Goal: Task Accomplishment & Management: Manage account settings

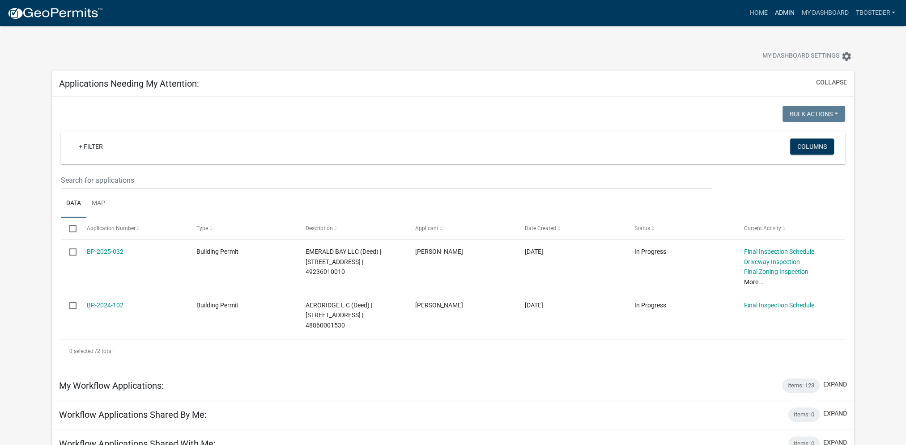
click at [775, 14] on link "Admin" at bounding box center [784, 12] width 27 height 17
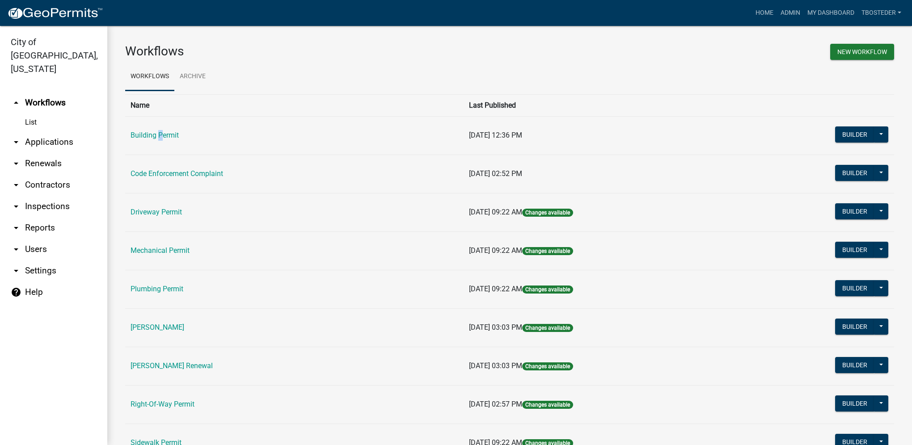
click at [157, 127] on td "Building Permit" at bounding box center [294, 135] width 339 height 38
click at [195, 135] on td "Building Permit" at bounding box center [294, 135] width 339 height 38
click at [155, 134] on link "Building Permit" at bounding box center [155, 135] width 48 height 8
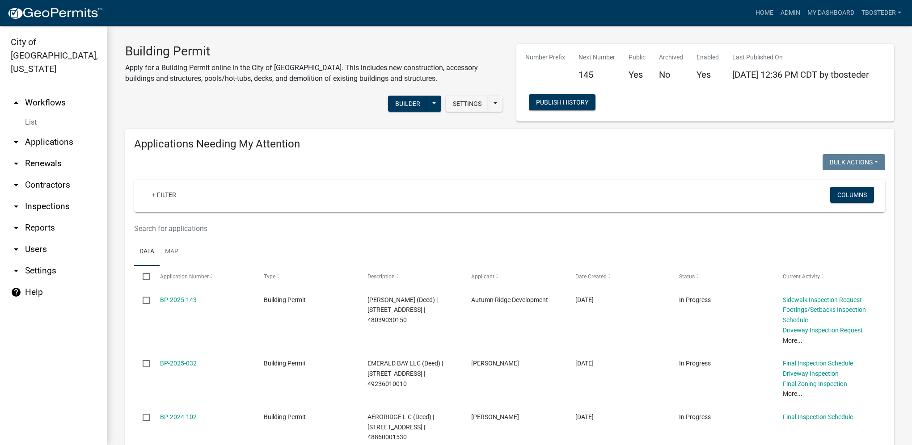
select select "1: 25"
click at [834, 6] on link "My Dashboard" at bounding box center [831, 12] width 54 height 17
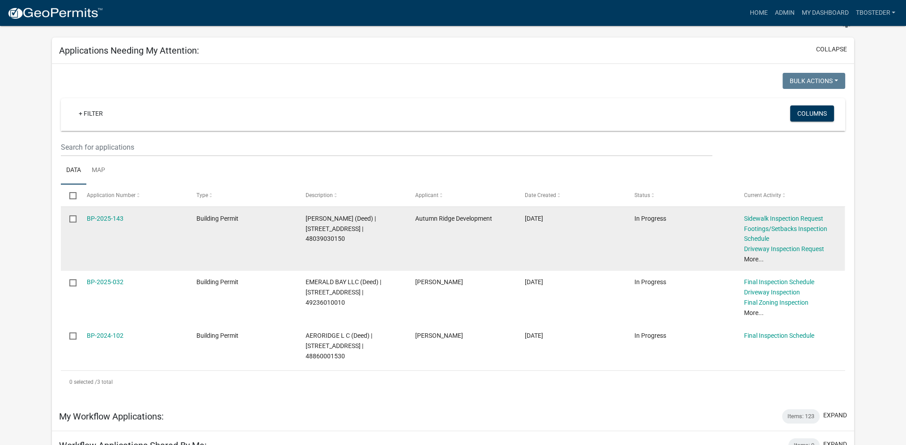
scroll to position [134, 0]
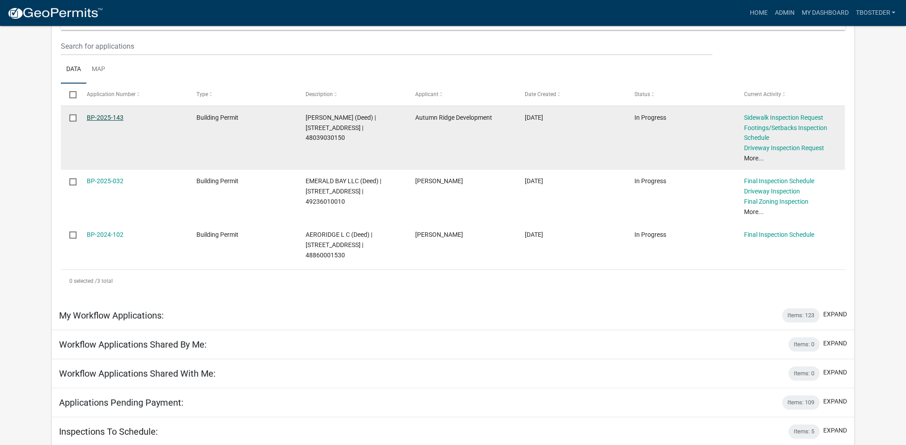
click at [118, 118] on link "BP-2025-143" at bounding box center [105, 117] width 37 height 7
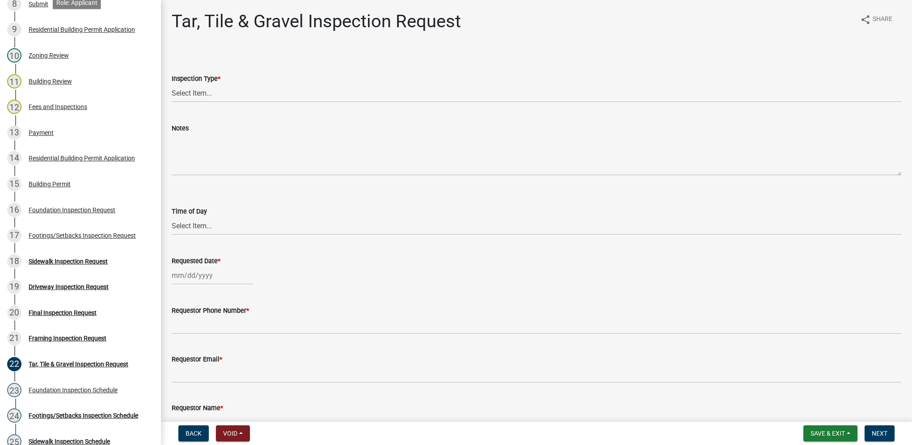
scroll to position [402, 0]
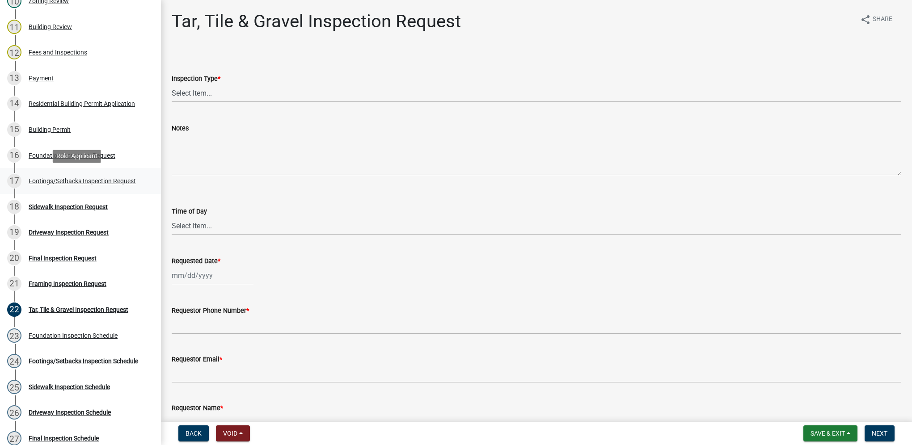
click at [103, 188] on div "17 Footings/Setbacks Inspection Request" at bounding box center [77, 181] width 140 height 14
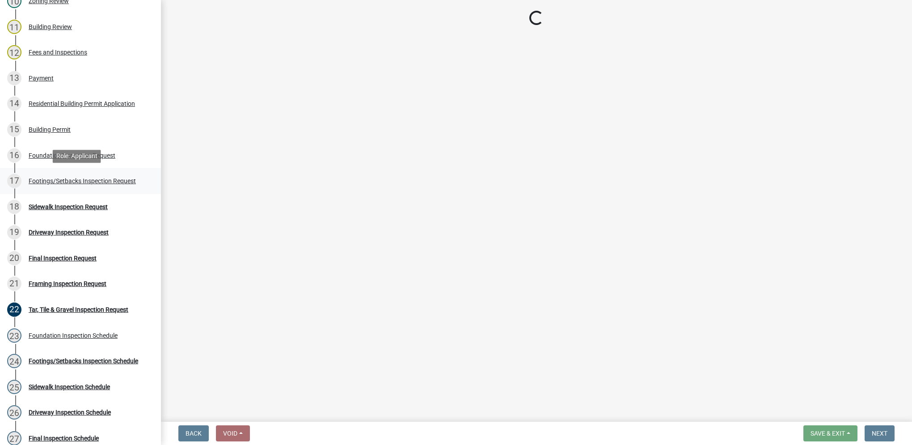
select select "31d1f77b-2535-448a-860d-f15fb204707d"
select select "e2425e86-bc0a-4638-8dbc-f5bad8ae1679"
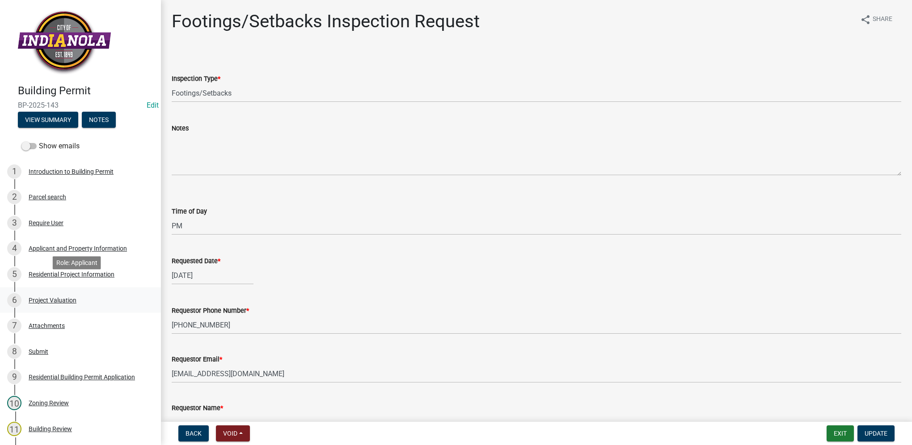
scroll to position [0, 0]
click at [40, 196] on div "Parcel search" at bounding box center [48, 197] width 38 height 6
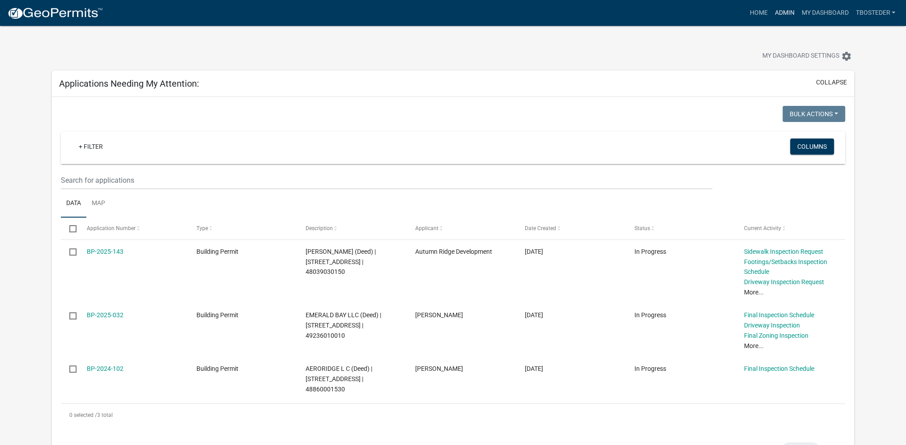
click at [790, 13] on link "Admin" at bounding box center [784, 12] width 27 height 17
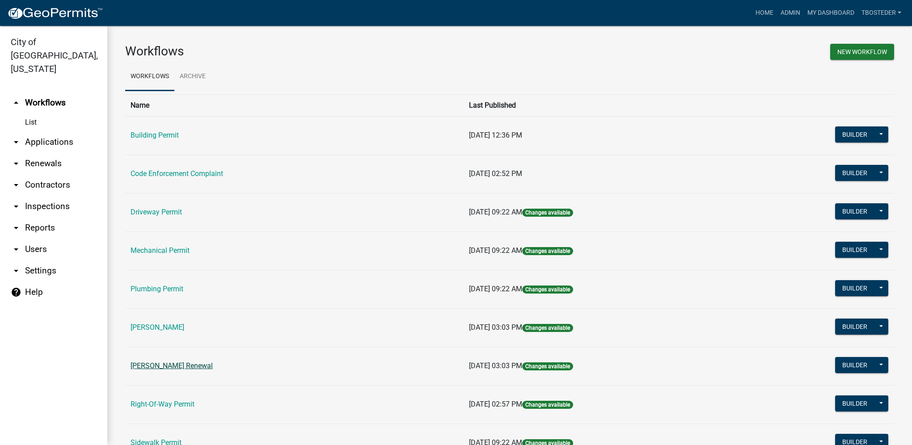
click at [166, 363] on link "[PERSON_NAME] Renewal" at bounding box center [172, 366] width 82 height 8
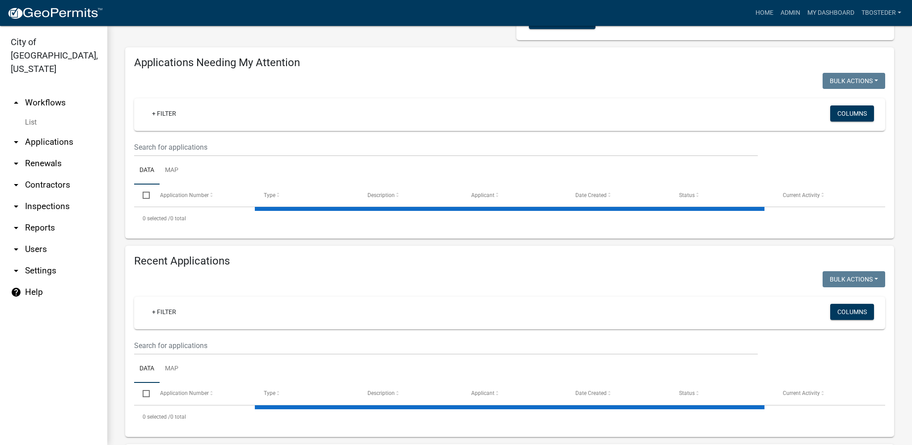
select select "1: 25"
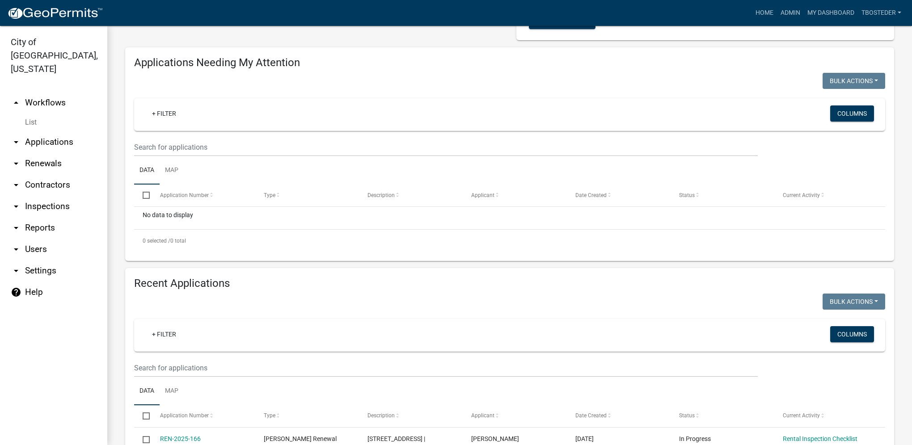
scroll to position [134, 0]
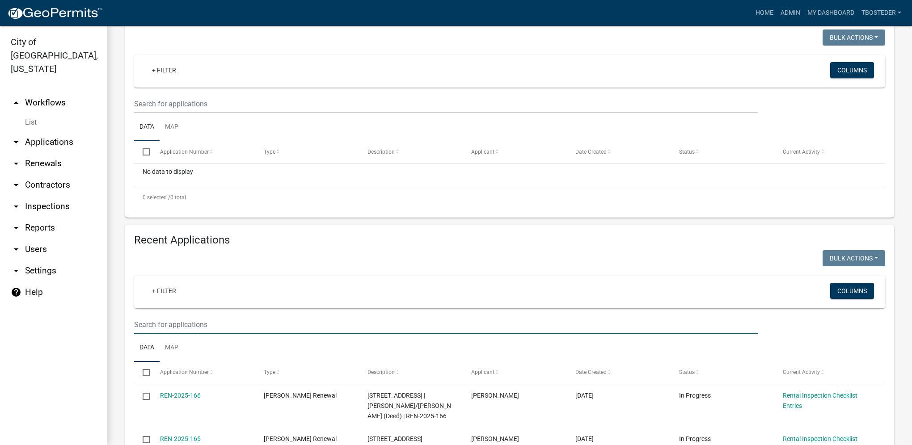
click at [202, 322] on input "text" at bounding box center [446, 325] width 624 height 18
type input "204 [PERSON_NAME]"
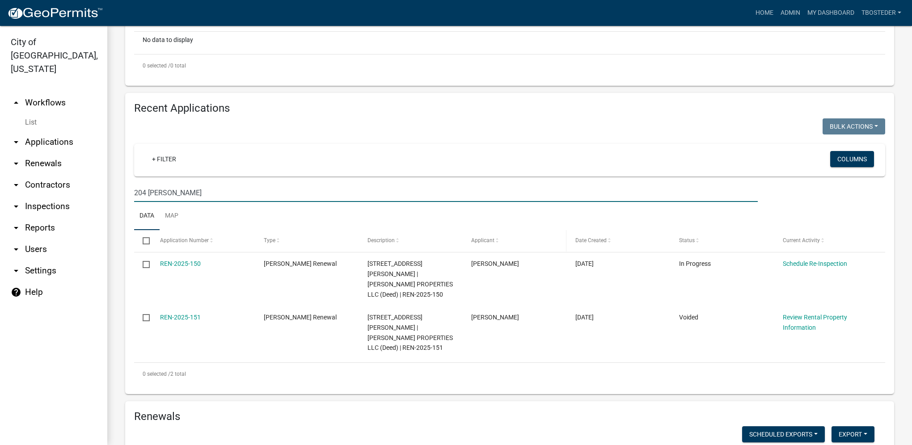
scroll to position [268, 0]
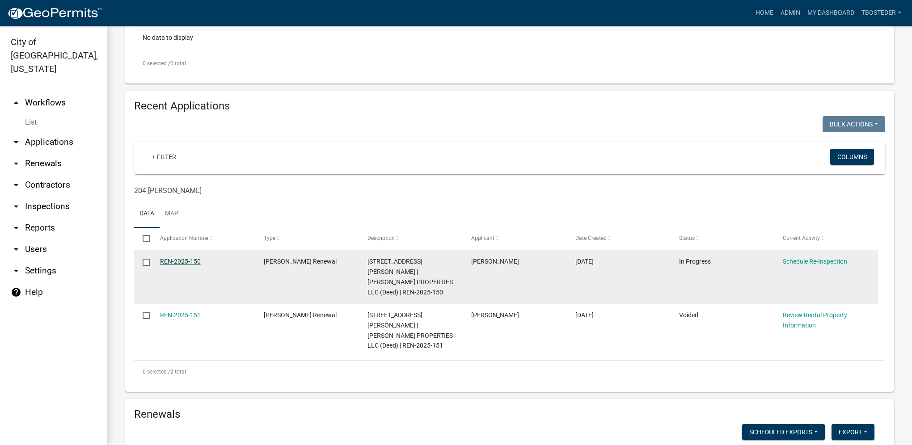
click at [191, 263] on link "REN-2025-150" at bounding box center [180, 261] width 41 height 7
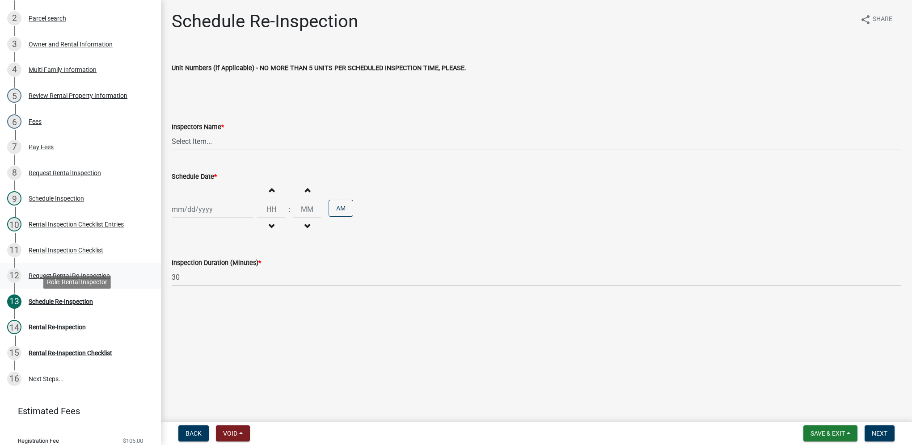
scroll to position [221, 0]
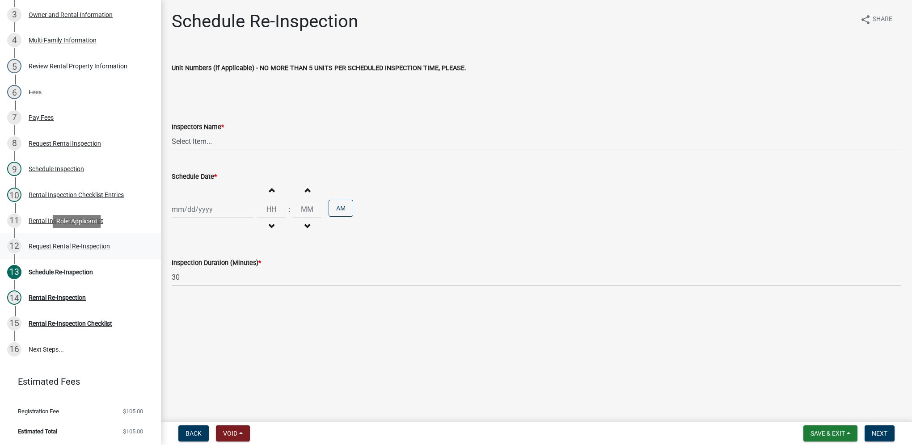
click at [59, 250] on div "Request Rental Re-Inspection" at bounding box center [69, 246] width 81 height 6
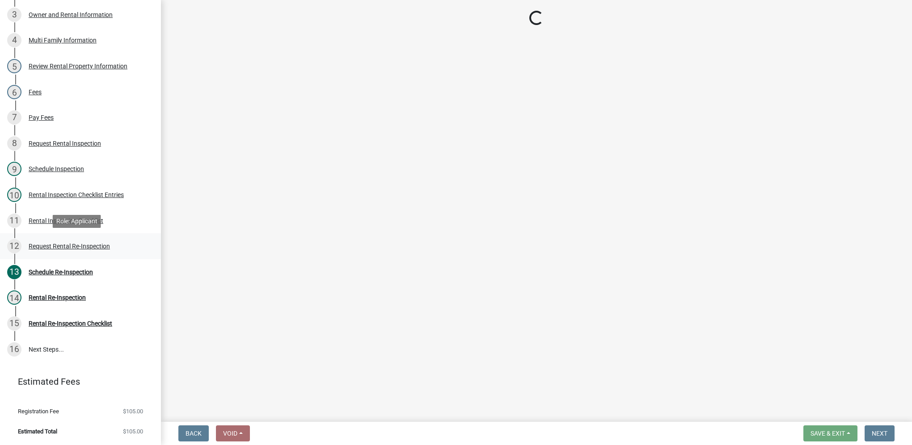
select select "47840d63-8a8f-4dfd-9e01-0d7b011cf41e"
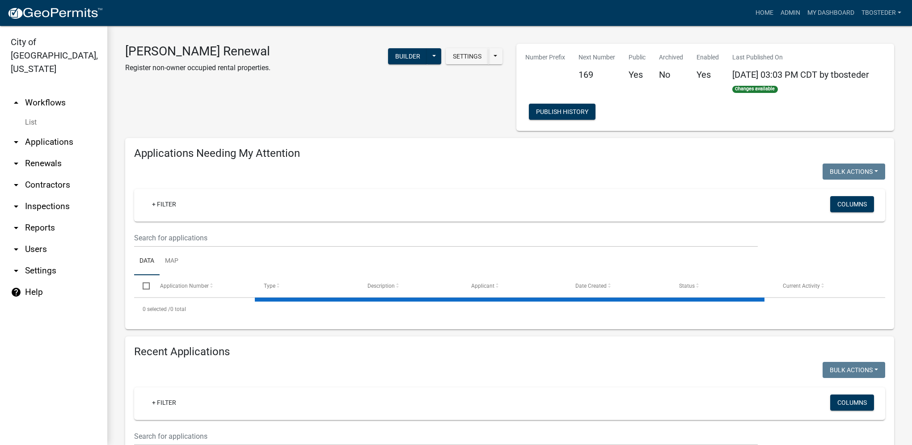
select select "1: 25"
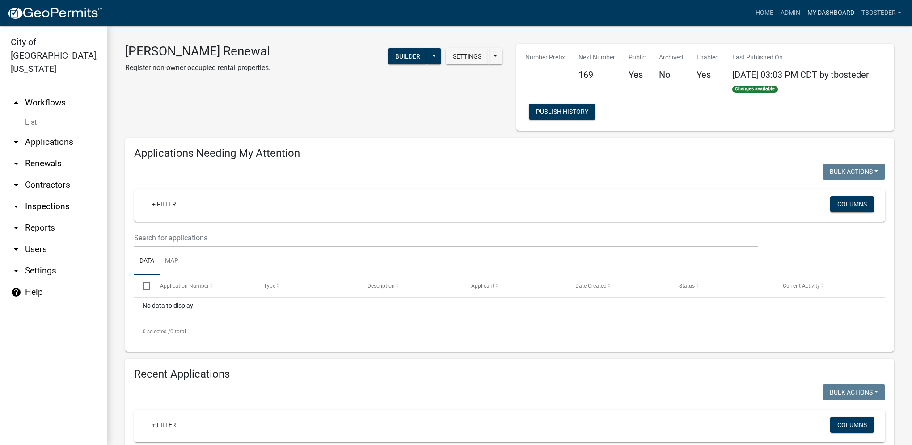
click at [836, 14] on link "My Dashboard" at bounding box center [831, 12] width 54 height 17
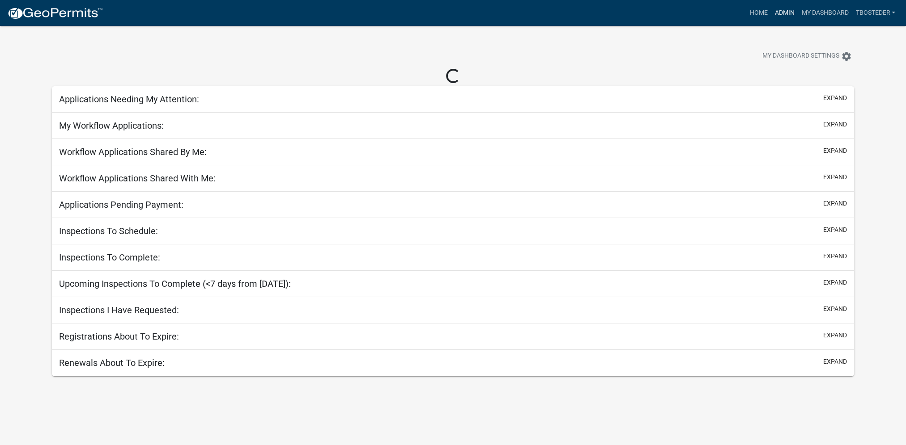
click at [782, 7] on link "Admin" at bounding box center [784, 12] width 27 height 17
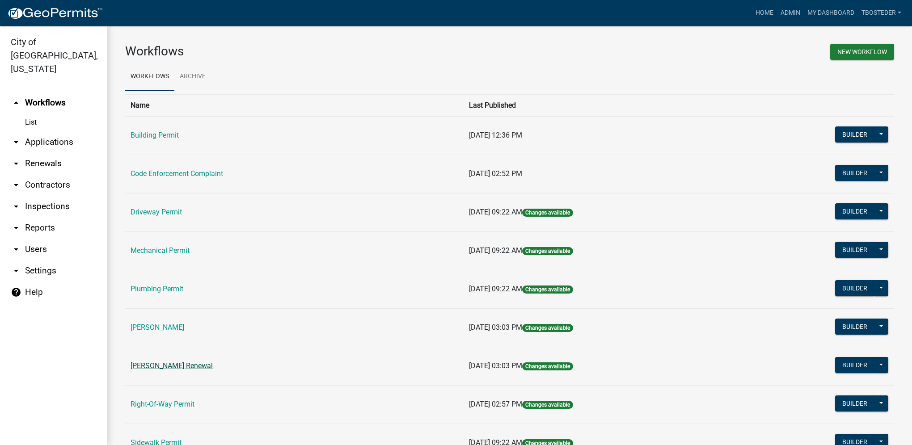
click at [188, 368] on link "[PERSON_NAME] Renewal" at bounding box center [172, 366] width 82 height 8
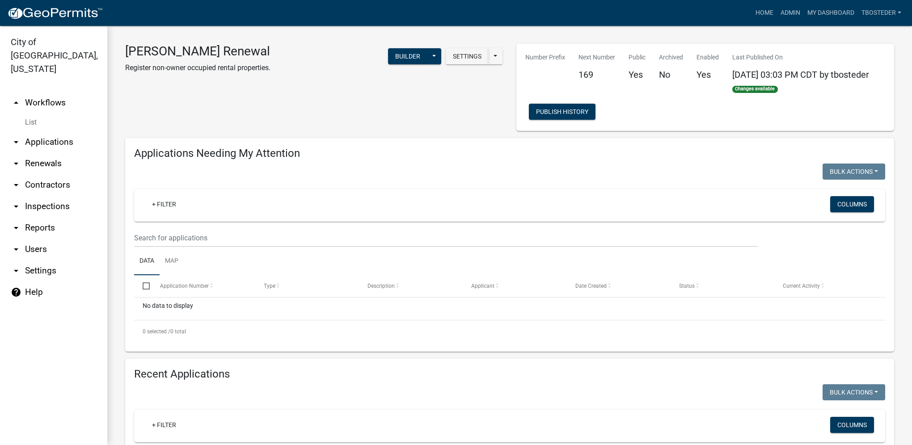
select select "1: 25"
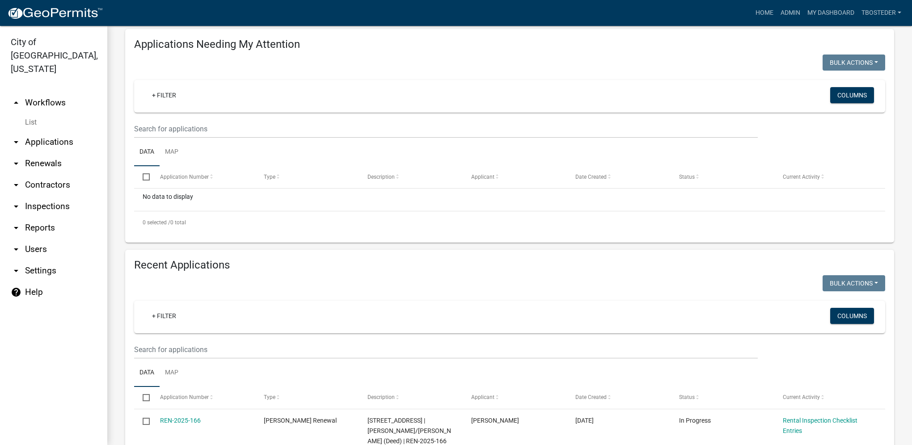
scroll to position [134, 0]
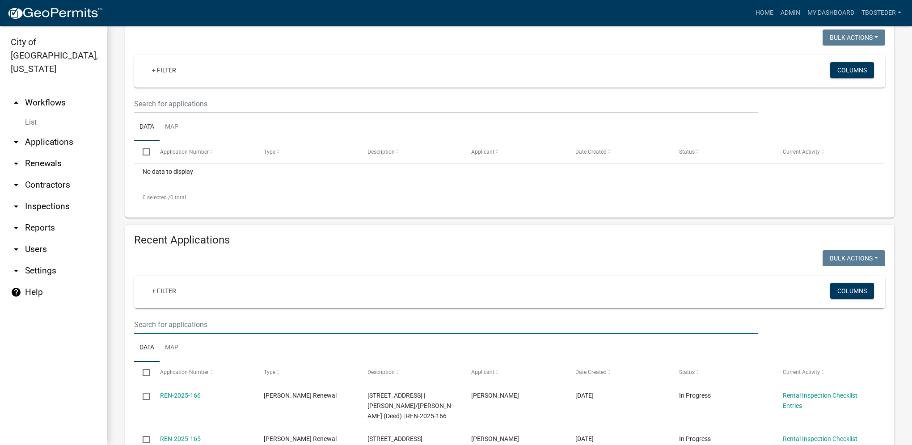
click at [205, 329] on input "text" at bounding box center [446, 325] width 624 height 18
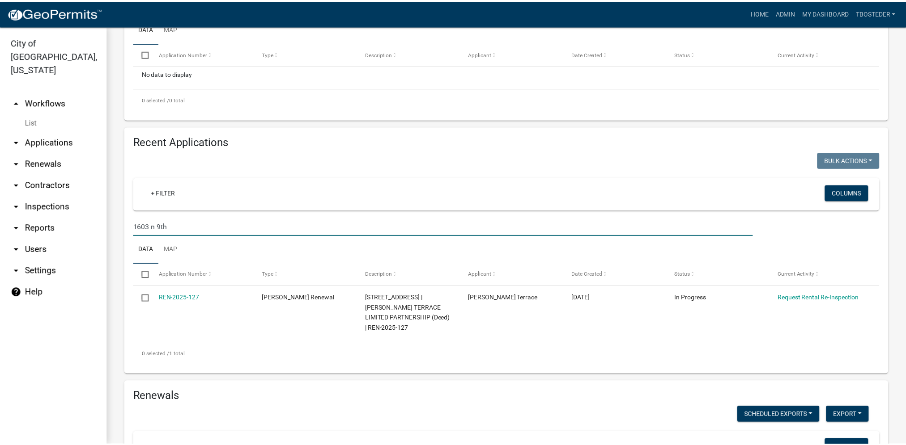
scroll to position [268, 0]
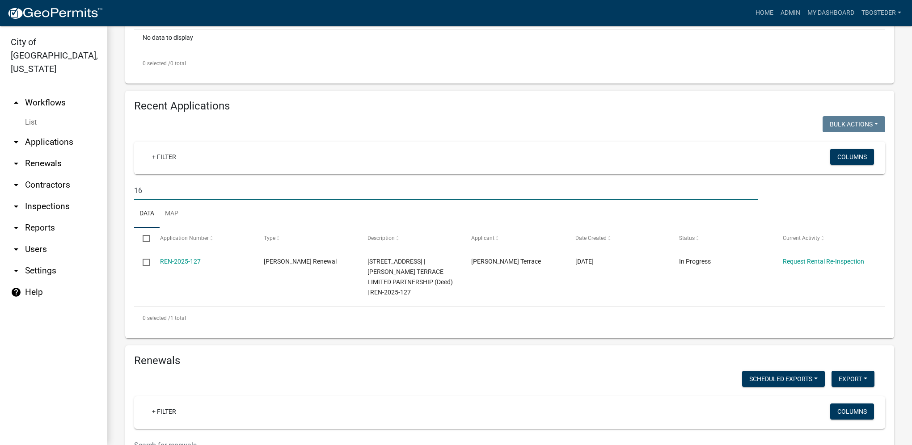
type input "1"
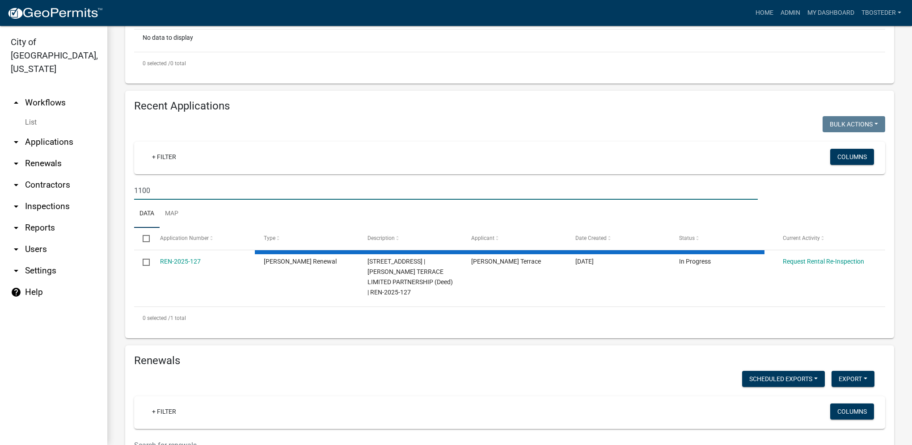
type input "11008"
select select "1: 25"
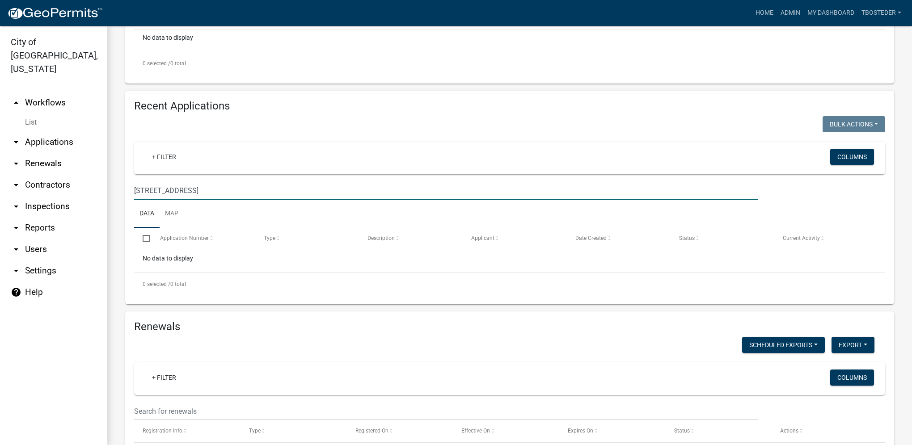
click at [150, 188] on input "[STREET_ADDRESS]" at bounding box center [446, 191] width 624 height 18
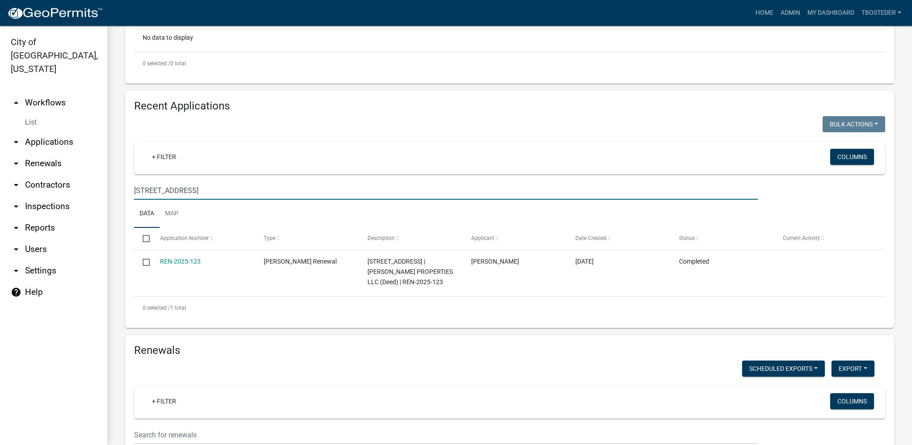
drag, startPoint x: 182, startPoint y: 187, endPoint x: 155, endPoint y: 188, distance: 27.3
click at [155, 188] on input "[STREET_ADDRESS]" at bounding box center [446, 191] width 624 height 18
type input "1"
paste input "[STREET_ADDRESS]"
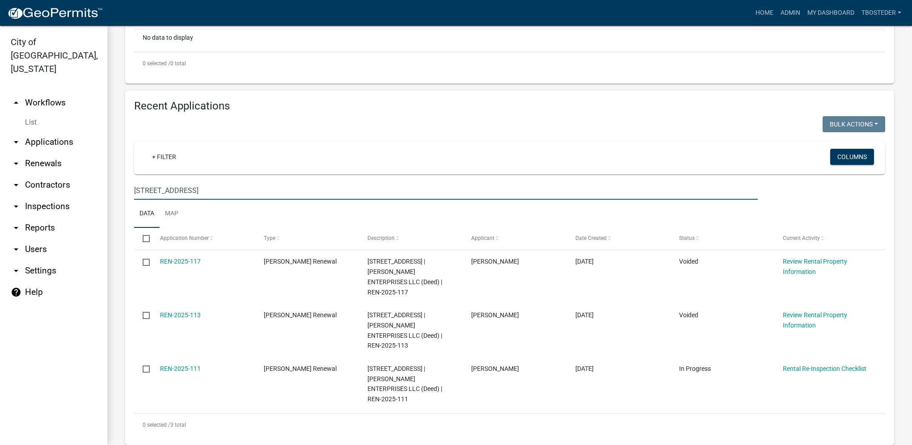
drag, startPoint x: 218, startPoint y: 192, endPoint x: 120, endPoint y: 175, distance: 99.8
click at [120, 175] on div "Recent Applications Bulk Actions Void Expire Lock Withdraw + Filter Columns [ST…" at bounding box center [510, 268] width 783 height 355
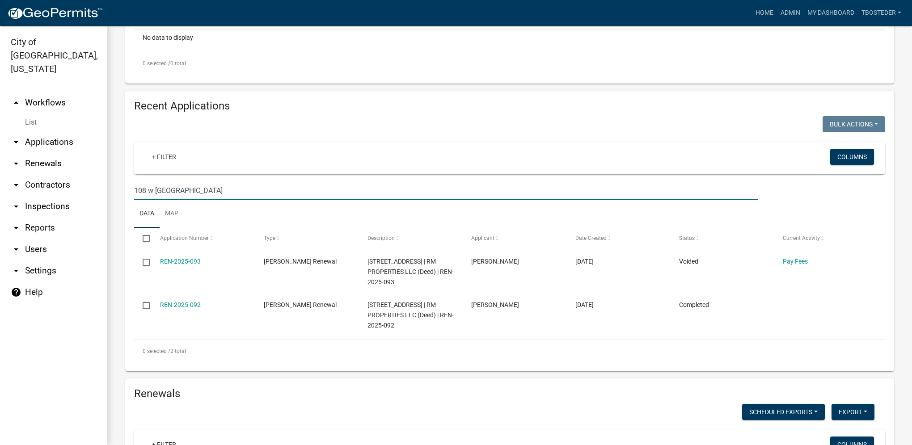
drag, startPoint x: 140, startPoint y: 195, endPoint x: 94, endPoint y: 199, distance: 45.3
click at [94, 199] on div "City of [GEOGRAPHIC_DATA], [US_STATE] arrow_drop_up Workflows List arrow_drop_d…" at bounding box center [456, 235] width 912 height 419
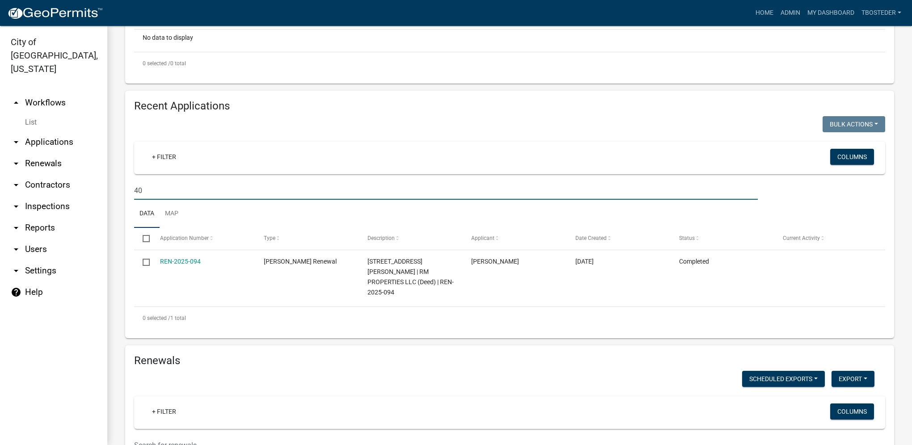
type input "4"
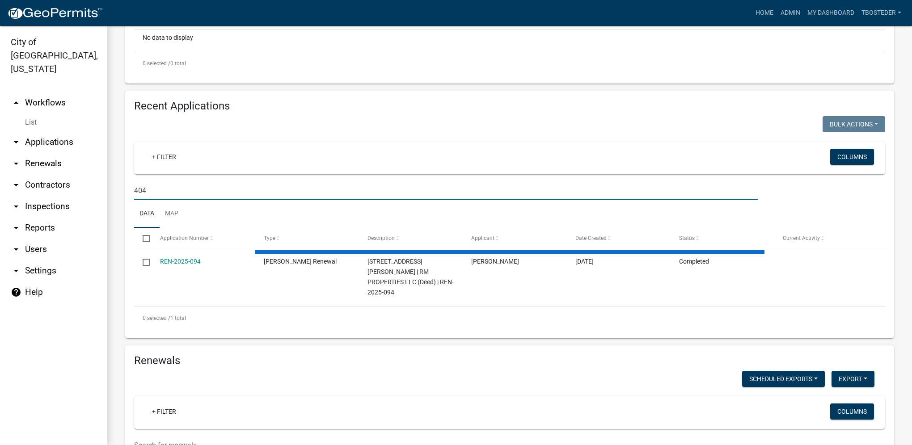
type input "404"
select select "1: 25"
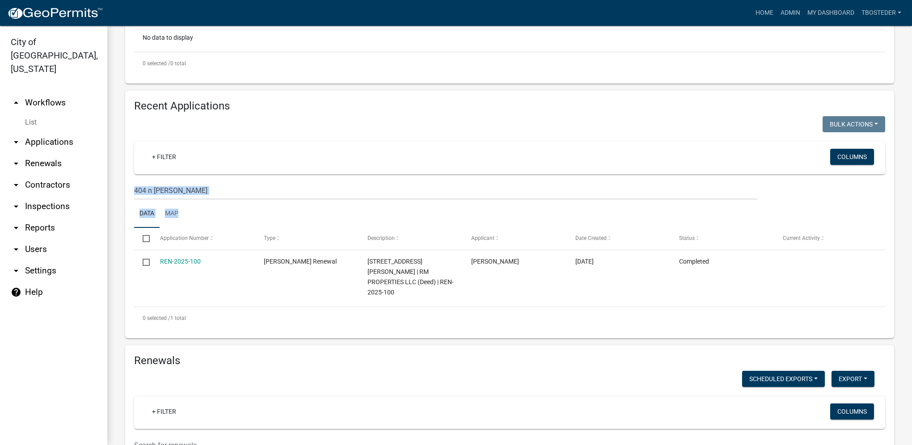
drag, startPoint x: 166, startPoint y: 195, endPoint x: 159, endPoint y: 193, distance: 7.4
click at [159, 193] on wm-datatable "Bulk Actions Void Expire Lock Withdraw + Filter Columns 404 n [PERSON_NAME] Dat…" at bounding box center [509, 222] width 751 height 213
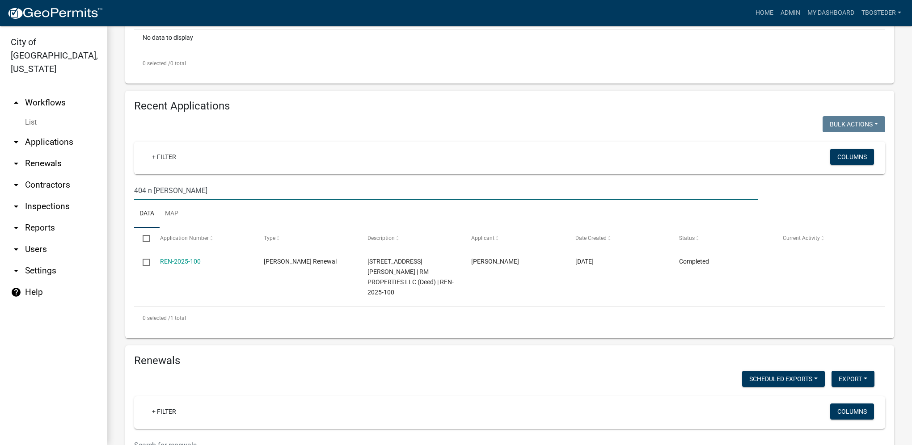
drag, startPoint x: 182, startPoint y: 190, endPoint x: 123, endPoint y: 179, distance: 60.0
click at [123, 179] on div "Recent Applications Bulk Actions Void Expire Lock Withdraw + Filter Columns 404…" at bounding box center [510, 215] width 783 height 248
paste input "[STREET_ADDRESS]"
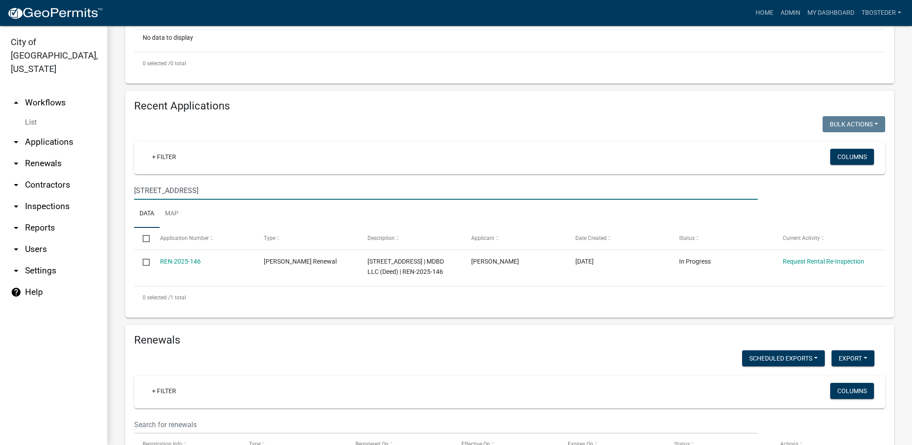
drag, startPoint x: 209, startPoint y: 184, endPoint x: 88, endPoint y: 173, distance: 122.1
click at [88, 173] on div "City of [GEOGRAPHIC_DATA], [US_STATE] arrow_drop_up Workflows List arrow_drop_d…" at bounding box center [456, 235] width 912 height 419
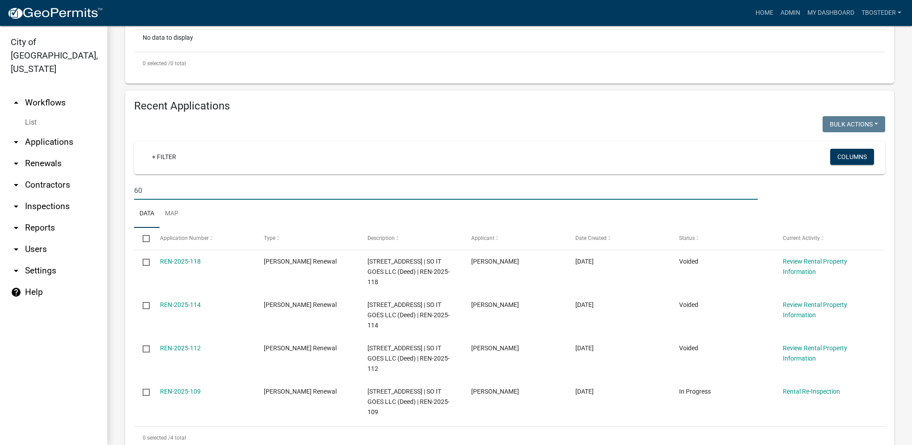
type input "6"
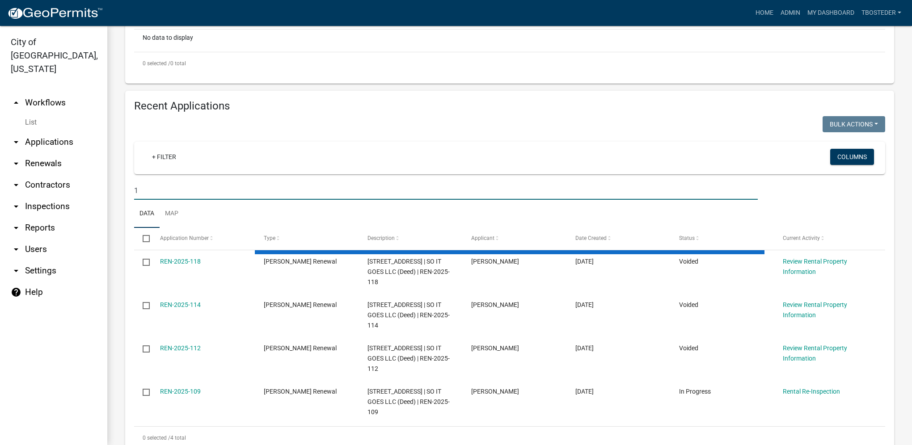
type input "10"
select select "1: 25"
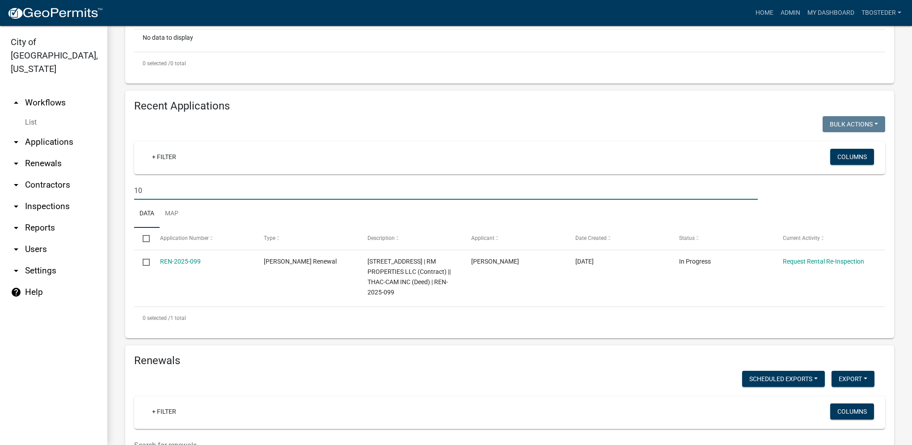
type input "1"
type input "1106"
select select "1: 25"
drag, startPoint x: 219, startPoint y: 194, endPoint x: 120, endPoint y: 188, distance: 99.5
click at [122, 191] on div "Recent Applications Bulk Actions Void Expire Lock Withdraw + Filter Columns [ST…" at bounding box center [510, 215] width 783 height 248
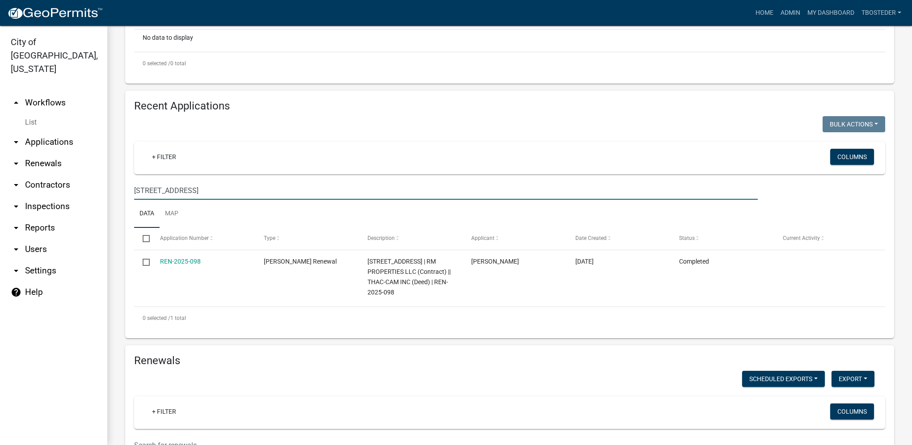
drag, startPoint x: 191, startPoint y: 192, endPoint x: 108, endPoint y: 183, distance: 83.7
click at [108, 183] on div "[PERSON_NAME] Renewal Register non-owner occupied rental properties. Settings S…" at bounding box center [509, 410] width 805 height 1304
paste input "[STREET_ADDRESS]"
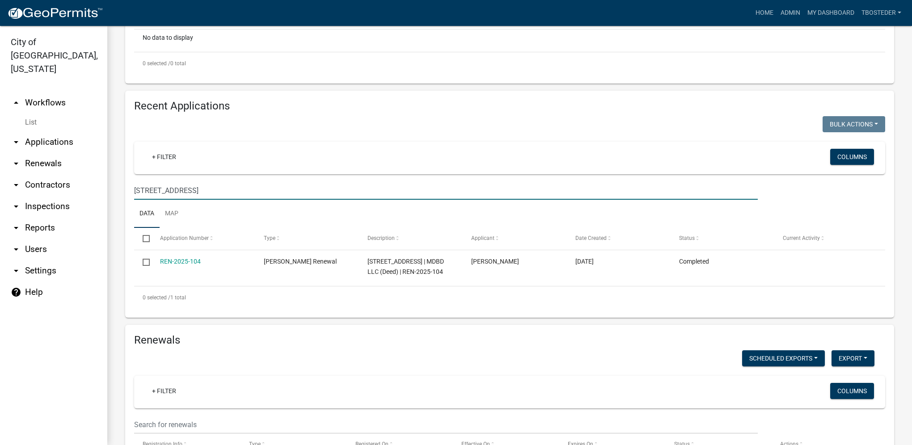
drag, startPoint x: 213, startPoint y: 193, endPoint x: 110, endPoint y: 181, distance: 103.6
click at [110, 181] on div "[PERSON_NAME] Renewal Register non-owner occupied rental properties. Settings S…" at bounding box center [509, 400] width 805 height 1284
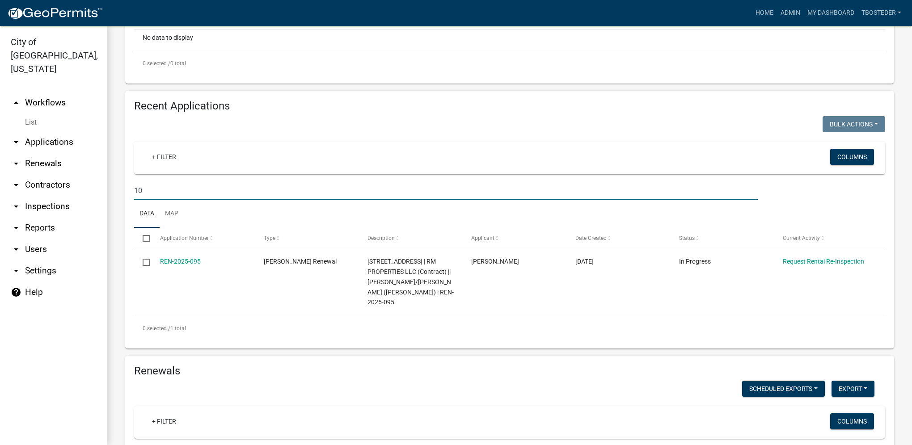
type input "1"
type input "106"
select select "1: 25"
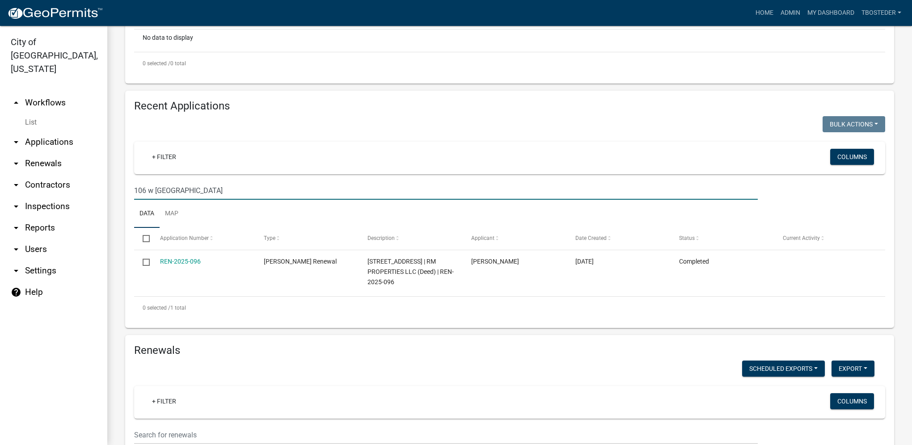
drag, startPoint x: 188, startPoint y: 193, endPoint x: 123, endPoint y: 178, distance: 66.9
click at [124, 179] on div "Recent Applications Bulk Actions Void Expire Lock Withdraw + Filter Columns 106…" at bounding box center [510, 209] width 783 height 237
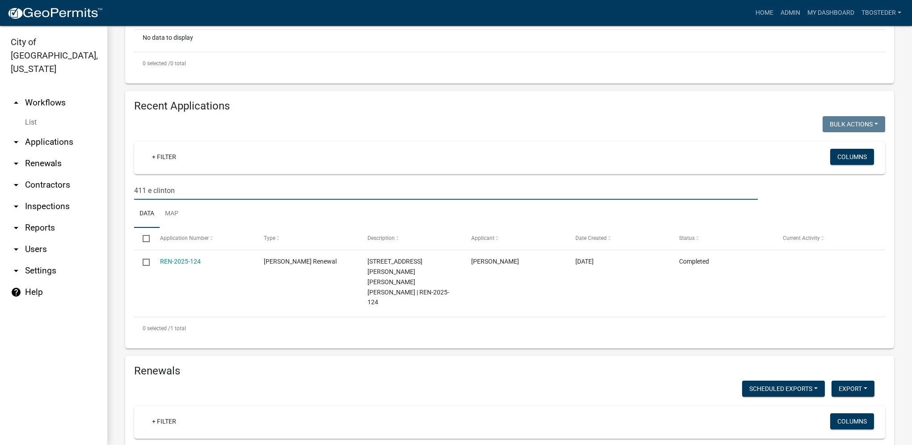
drag, startPoint x: 216, startPoint y: 197, endPoint x: 118, endPoint y: 180, distance: 99.8
click at [117, 189] on div "[PERSON_NAME] Renewal Register non-owner occupied rental properties. Settings S…" at bounding box center [509, 415] width 805 height 1315
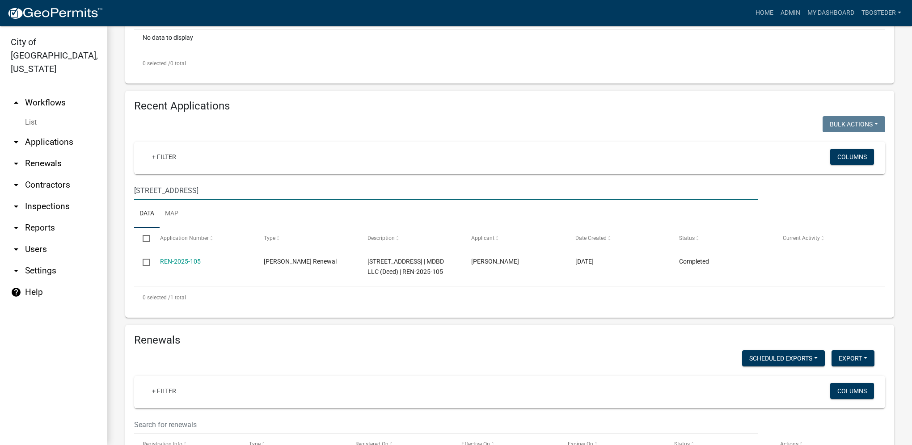
drag, startPoint x: 214, startPoint y: 191, endPoint x: 109, endPoint y: 181, distance: 105.5
click at [113, 187] on div "[PERSON_NAME] Renewal Register non-owner occupied rental properties. Settings S…" at bounding box center [509, 400] width 805 height 1284
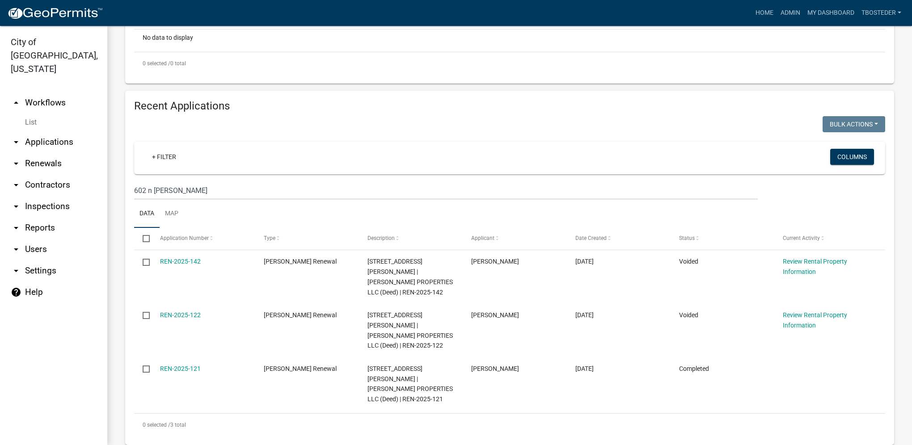
click at [205, 202] on ul "Data Map" at bounding box center [509, 214] width 751 height 28
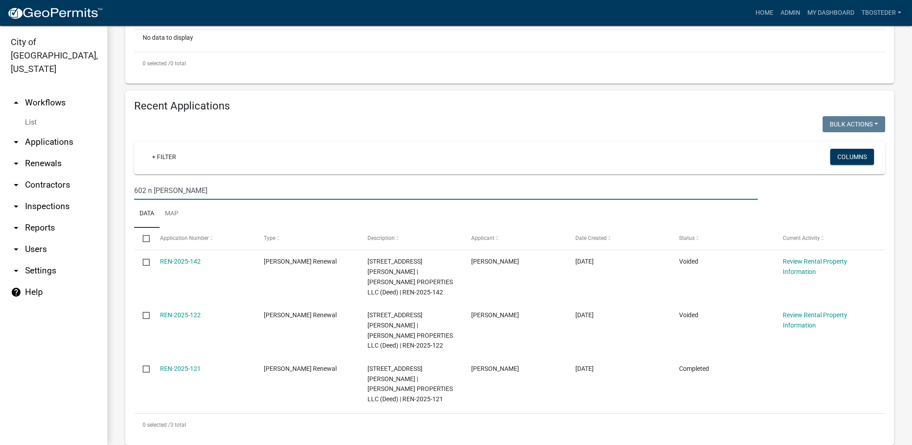
drag, startPoint x: 152, startPoint y: 184, endPoint x: 124, endPoint y: 182, distance: 28.7
click at [124, 182] on div "Recent Applications Bulk Actions Void Expire Lock Withdraw + Filter Columns 602…" at bounding box center [510, 268] width 783 height 355
paste input "[STREET_ADDRESS]"
type input "[STREET_ADDRESS]"
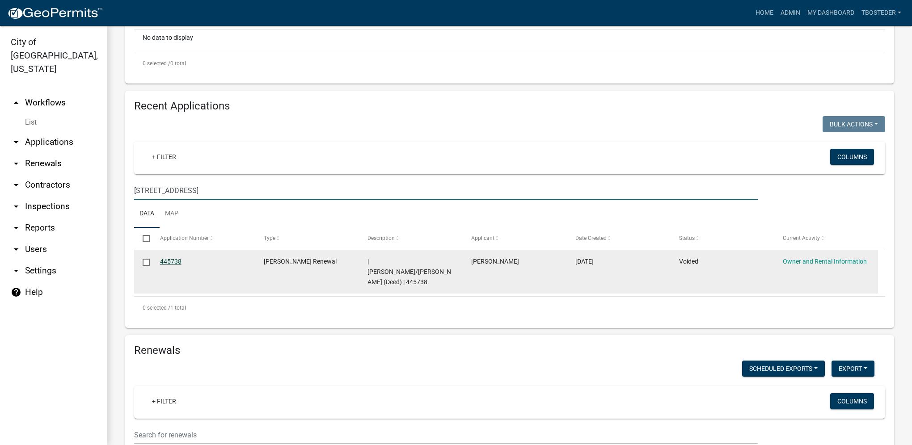
click at [174, 265] on link "445738" at bounding box center [170, 261] width 21 height 7
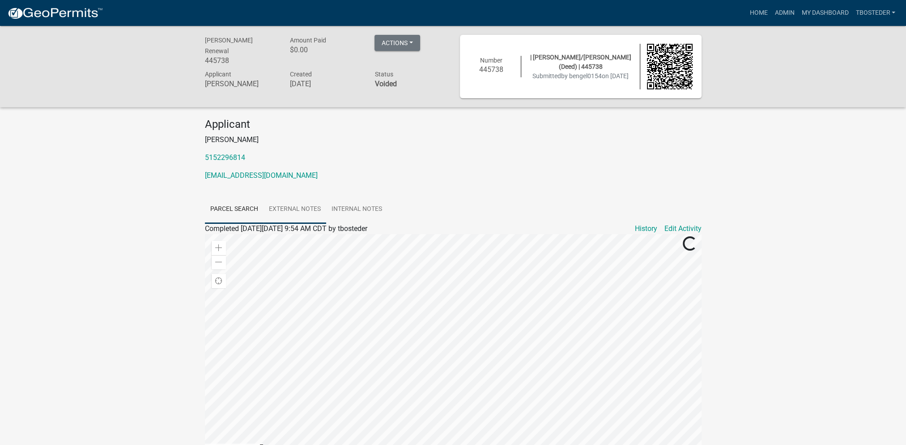
click at [316, 216] on link "External Notes" at bounding box center [294, 209] width 63 height 29
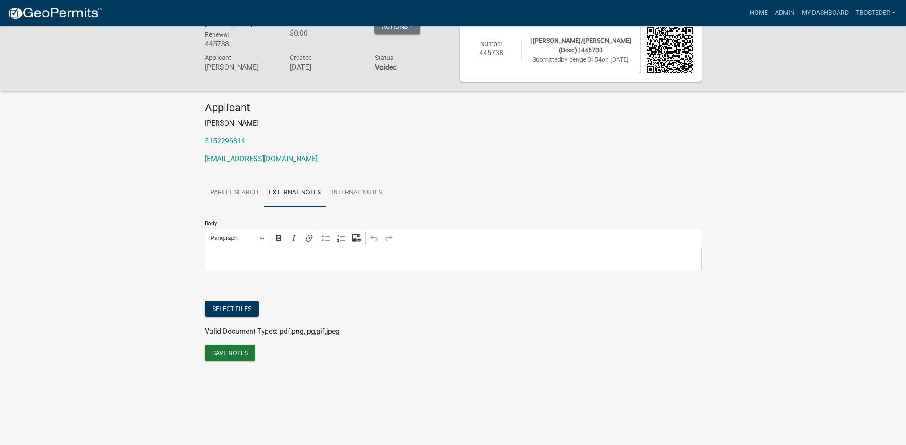
scroll to position [26, 0]
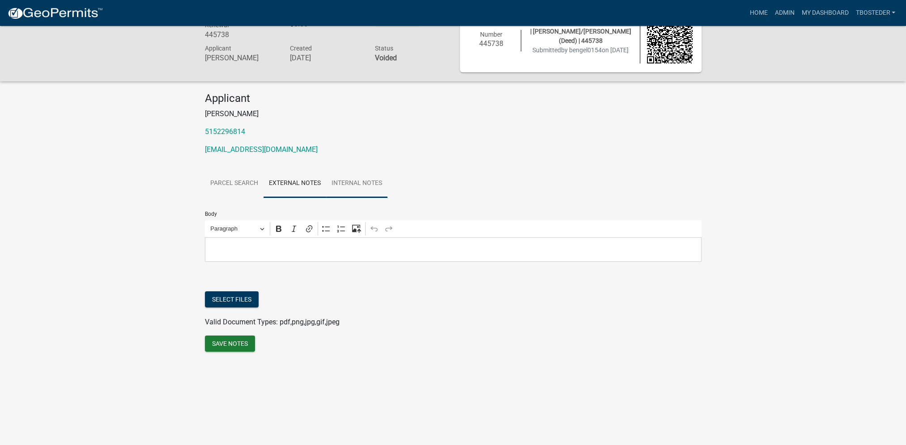
click at [330, 181] on link "Internal Notes" at bounding box center [356, 183] width 61 height 29
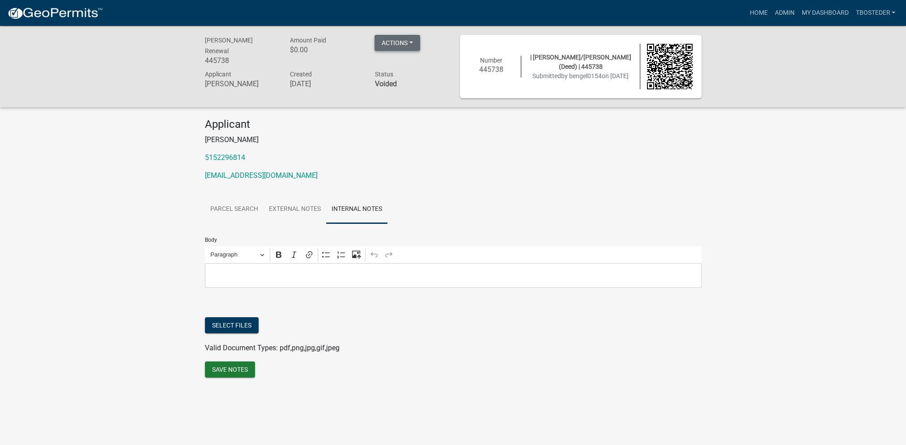
click at [395, 45] on button "Actions" at bounding box center [397, 43] width 46 height 16
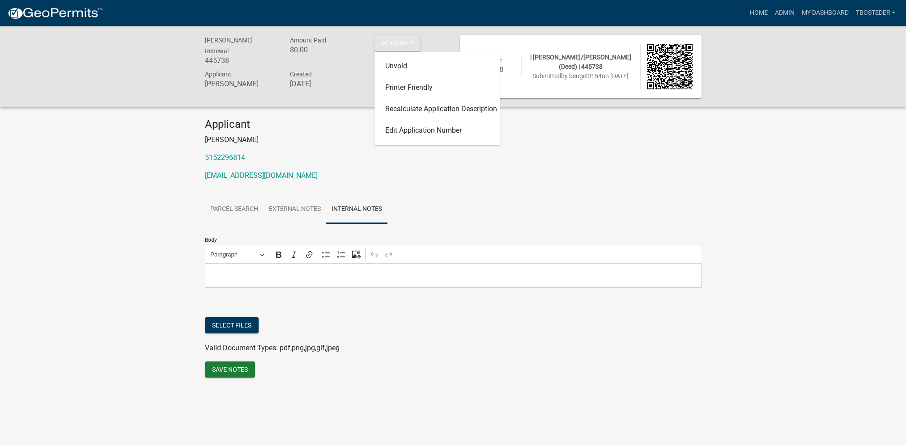
click at [339, 64] on div "Amount Paid $0.00" at bounding box center [325, 52] width 85 height 34
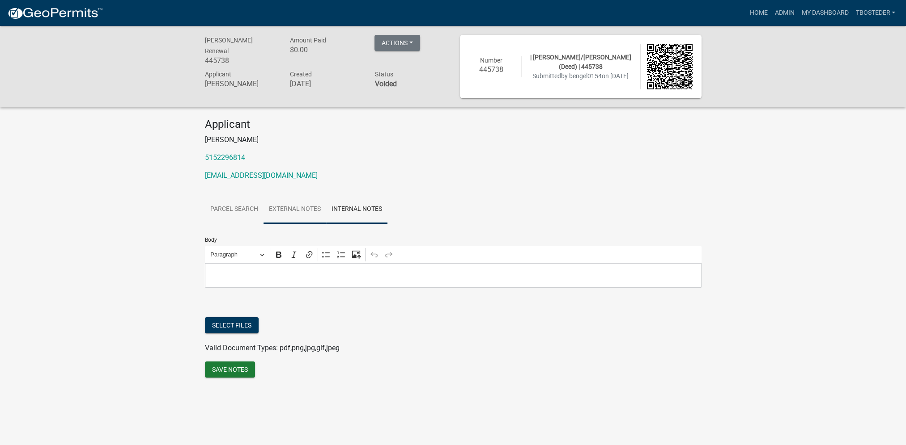
click at [317, 212] on link "External Notes" at bounding box center [294, 209] width 63 height 29
click at [348, 216] on link "Internal Notes" at bounding box center [356, 209] width 61 height 29
click at [314, 271] on p "Editor editing area: main. Press Alt+0 for help." at bounding box center [452, 275] width 487 height 11
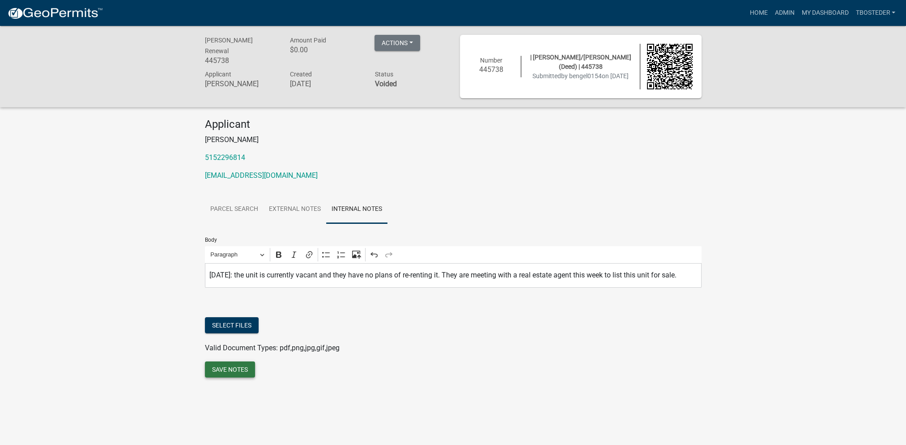
click at [239, 374] on button "Save Notes" at bounding box center [230, 370] width 50 height 16
click at [236, 374] on button "Save Notes" at bounding box center [230, 370] width 50 height 16
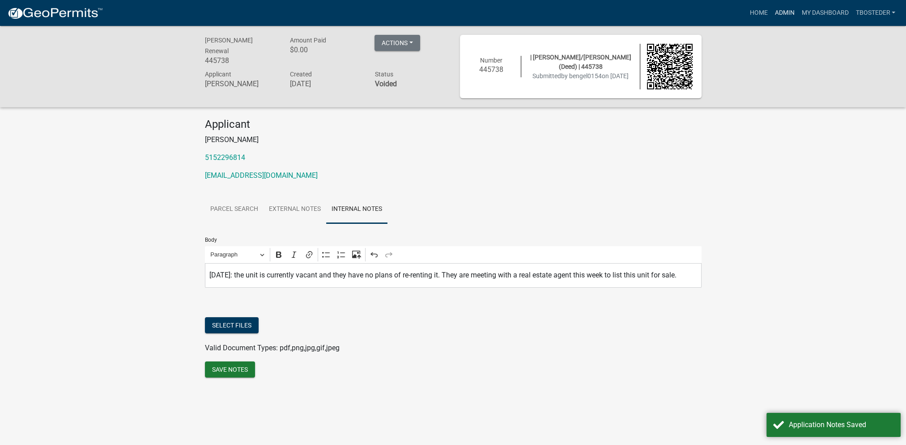
click at [783, 13] on link "Admin" at bounding box center [784, 12] width 27 height 17
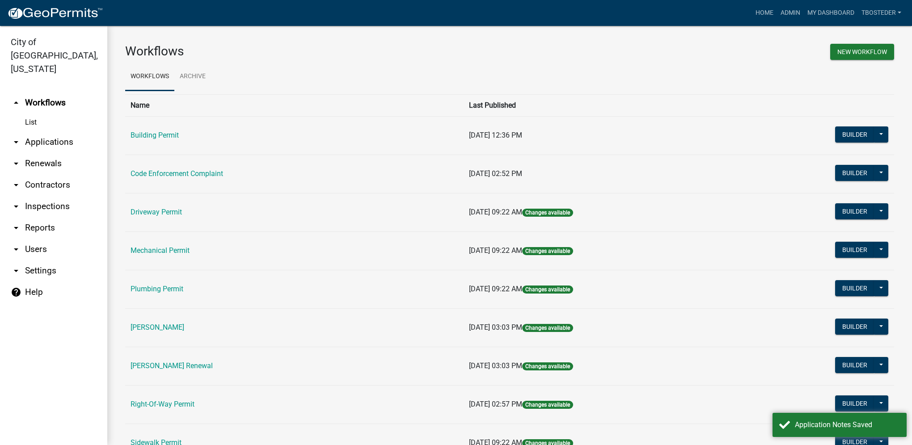
click at [165, 360] on td "[PERSON_NAME] Renewal" at bounding box center [294, 366] width 339 height 38
click at [164, 362] on link "[PERSON_NAME] Renewal" at bounding box center [172, 366] width 82 height 8
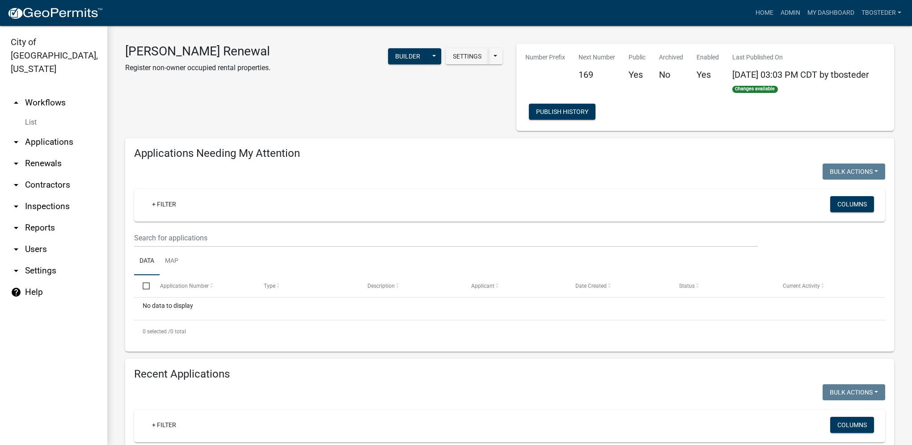
select select "1: 25"
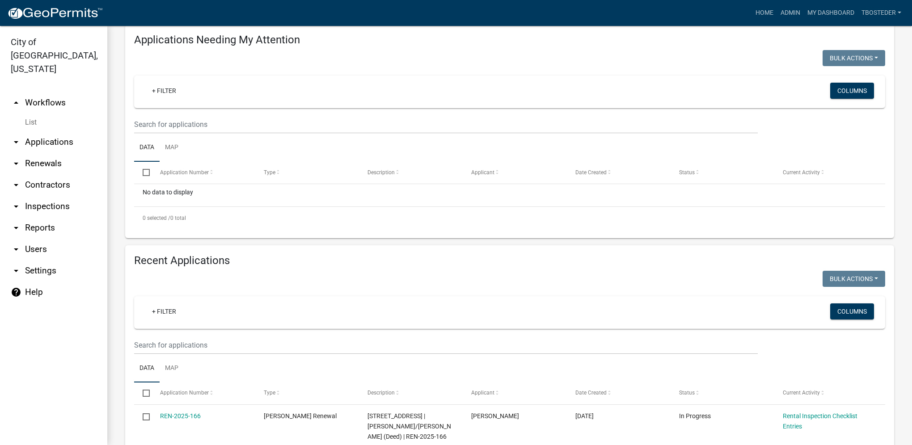
scroll to position [134, 0]
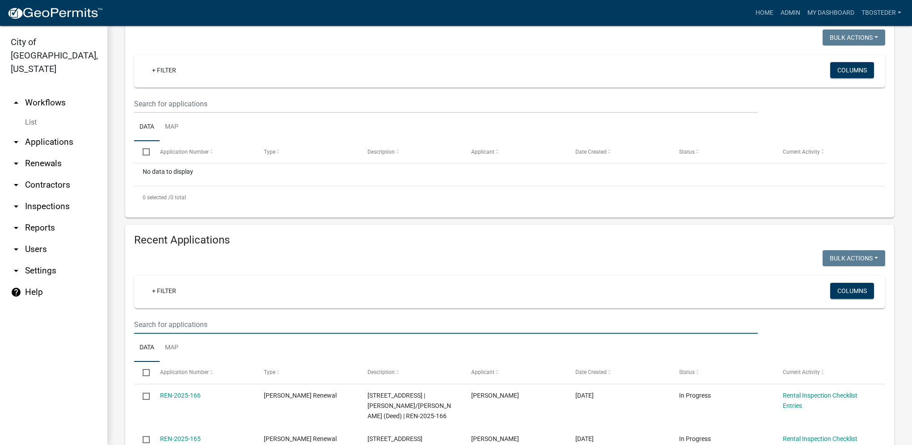
click at [180, 330] on input "text" at bounding box center [446, 325] width 624 height 18
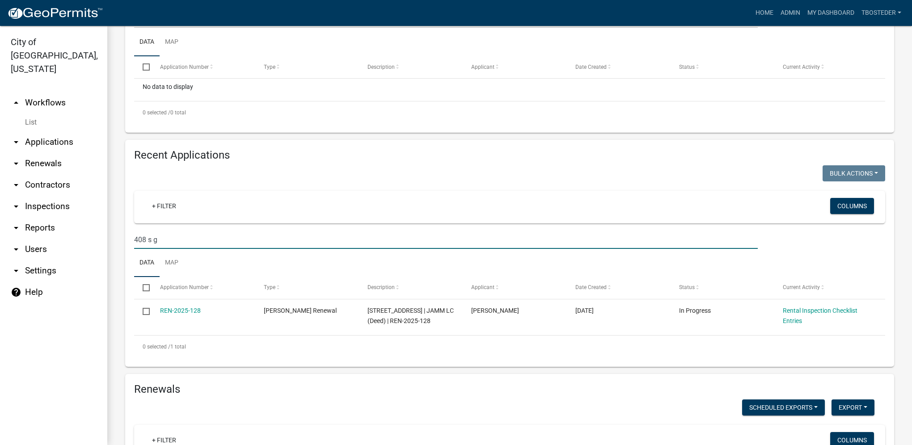
scroll to position [224, 0]
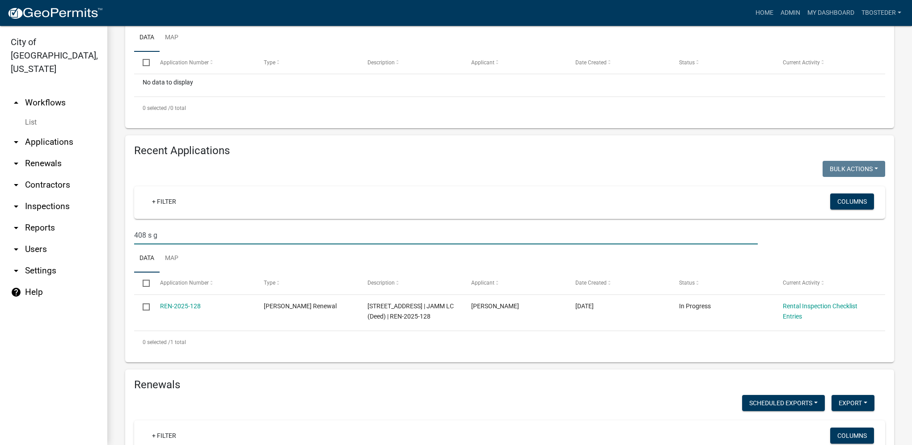
drag, startPoint x: 164, startPoint y: 240, endPoint x: 119, endPoint y: 240, distance: 44.7
click at [119, 240] on div "Recent Applications Bulk Actions Void Expire Lock Withdraw + Filter Columns 408…" at bounding box center [510, 248] width 783 height 227
type input "4"
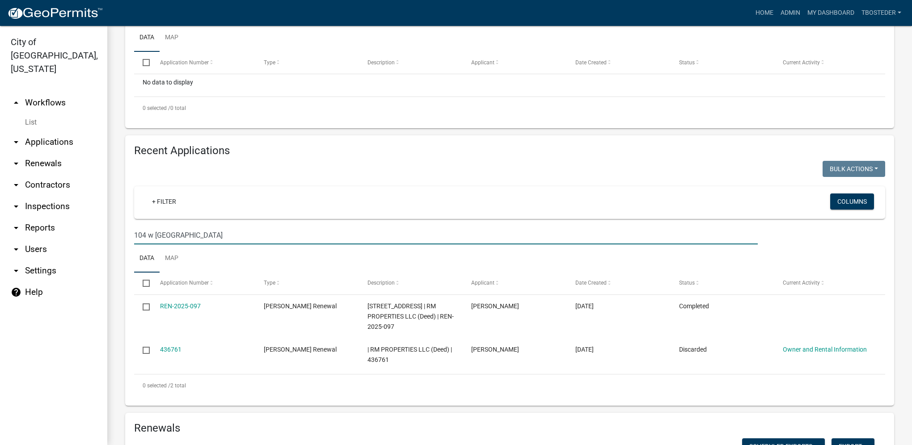
drag, startPoint x: 179, startPoint y: 236, endPoint x: 134, endPoint y: 235, distance: 44.7
click at [134, 235] on input "104 w [GEOGRAPHIC_DATA]" at bounding box center [446, 235] width 624 height 18
paste input "[STREET_ADDRESS]"
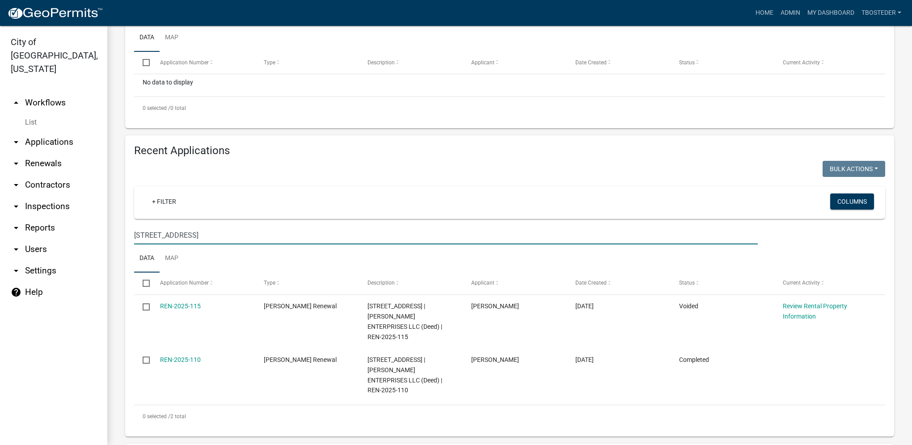
drag, startPoint x: 198, startPoint y: 232, endPoint x: 72, endPoint y: 220, distance: 126.7
click at [72, 220] on div "City of [GEOGRAPHIC_DATA], [US_STATE] arrow_drop_up Workflows List arrow_drop_d…" at bounding box center [456, 235] width 912 height 419
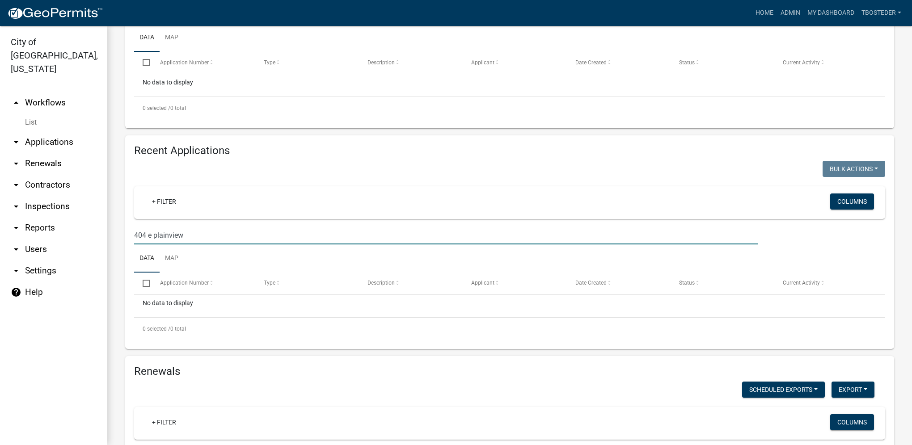
drag, startPoint x: 159, startPoint y: 240, endPoint x: 116, endPoint y: 240, distance: 43.4
click at [116, 240] on div "[PERSON_NAME] Renewal Register non-owner occupied rental properties. Settings S…" at bounding box center [509, 437] width 805 height 1270
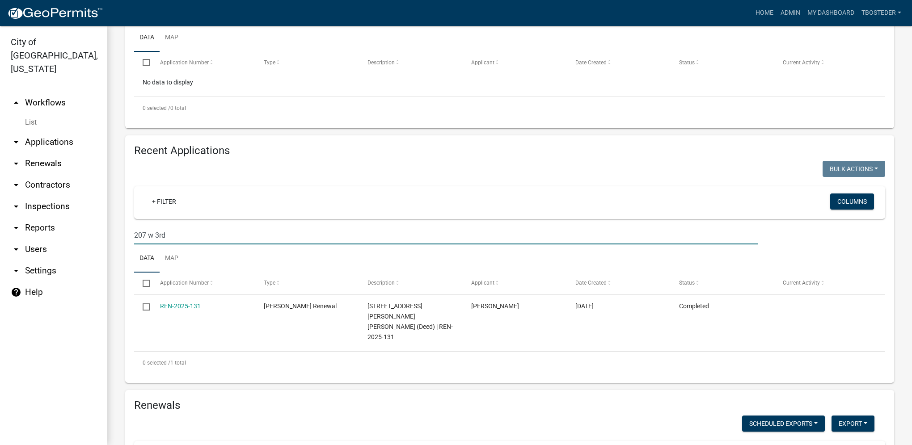
drag, startPoint x: 216, startPoint y: 236, endPoint x: 98, endPoint y: 233, distance: 118.5
click at [98, 233] on div "City of [GEOGRAPHIC_DATA], [US_STATE] arrow_drop_up Workflows List arrow_drop_d…" at bounding box center [456, 235] width 912 height 419
drag, startPoint x: 147, startPoint y: 234, endPoint x: 106, endPoint y: 219, distance: 43.0
click at [106, 219] on div "City of [GEOGRAPHIC_DATA], [US_STATE] arrow_drop_up Workflows List arrow_drop_d…" at bounding box center [456, 235] width 912 height 419
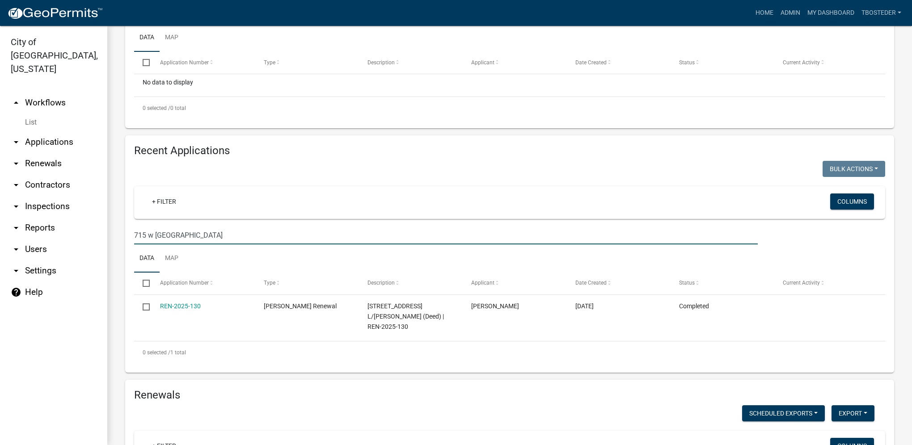
drag, startPoint x: 179, startPoint y: 233, endPoint x: 122, endPoint y: 231, distance: 57.7
click at [122, 231] on div "Recent Applications Bulk Actions Void Expire Lock Withdraw + Filter Columns 715…" at bounding box center [510, 253] width 783 height 237
drag, startPoint x: 191, startPoint y: 236, endPoint x: 105, endPoint y: 225, distance: 87.0
click at [105, 225] on div "City of [GEOGRAPHIC_DATA], [US_STATE] arrow_drop_up Workflows List arrow_drop_d…" at bounding box center [456, 235] width 912 height 419
type input "1"
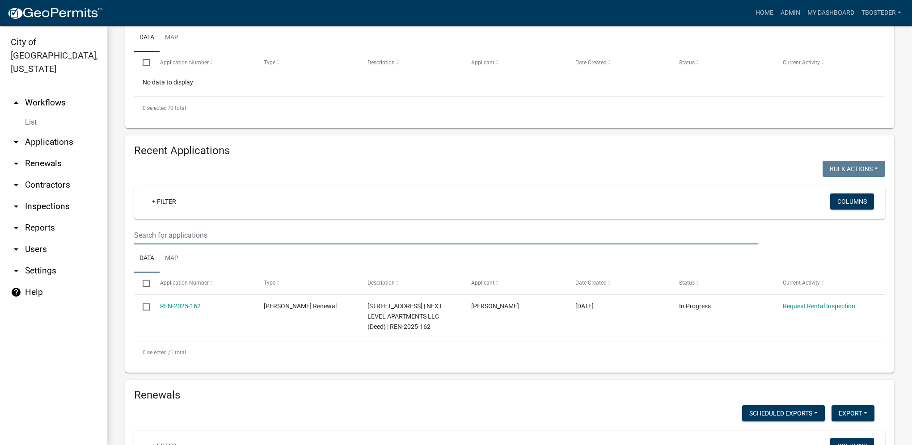
select select "1: 25"
drag, startPoint x: 71, startPoint y: 225, endPoint x: 35, endPoint y: 220, distance: 36.2
click at [35, 220] on div "City of [GEOGRAPHIC_DATA], [US_STATE] arrow_drop_up Workflows List arrow_drop_d…" at bounding box center [456, 235] width 912 height 419
drag, startPoint x: 186, startPoint y: 245, endPoint x: 120, endPoint y: 234, distance: 67.0
click at [120, 234] on div "Recent Applications Bulk Actions Void Expire Lock Withdraw + Filter Columns 610…" at bounding box center [510, 253] width 783 height 237
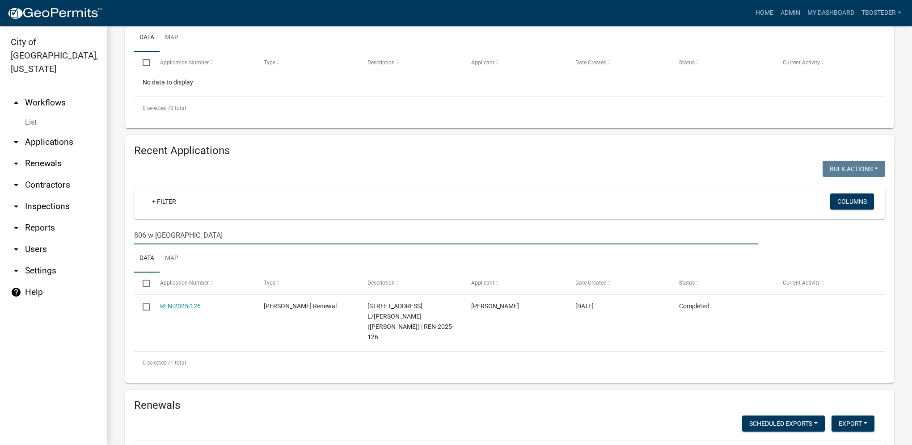
drag, startPoint x: 184, startPoint y: 237, endPoint x: 116, endPoint y: 231, distance: 68.7
click at [119, 232] on div "Recent Applications Bulk Actions Void Expire Lock Withdraw + Filter Columns 806…" at bounding box center [510, 259] width 783 height 248
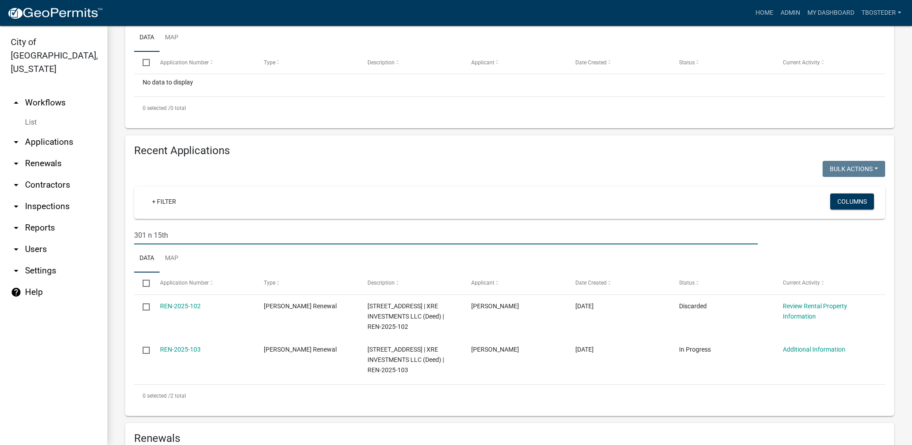
drag, startPoint x: 180, startPoint y: 238, endPoint x: 89, endPoint y: 230, distance: 90.7
click at [89, 230] on div "City of [GEOGRAPHIC_DATA], [US_STATE] arrow_drop_up Workflows List arrow_drop_d…" at bounding box center [456, 235] width 912 height 419
type input "812"
select select "1: 25"
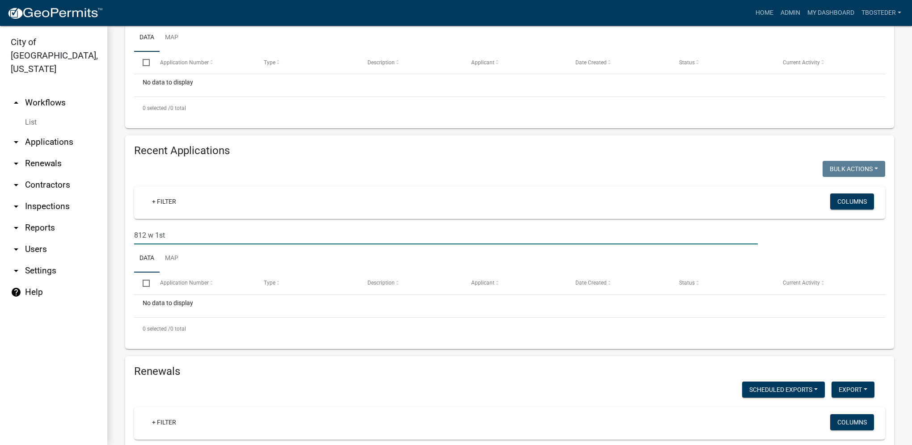
drag, startPoint x: 216, startPoint y: 244, endPoint x: 129, endPoint y: 231, distance: 87.8
click at [129, 231] on div "812 w 1st" at bounding box center [445, 235] width 637 height 18
type input "7"
type input "708"
select select "1: 25"
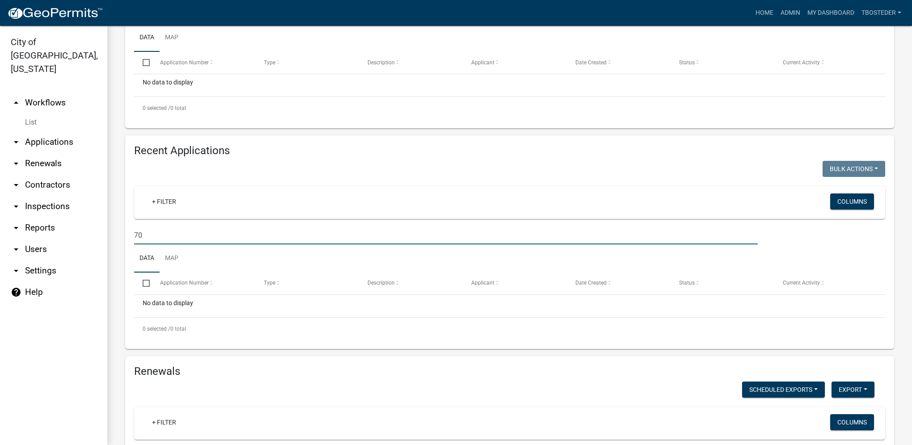
type input "7"
type input "409"
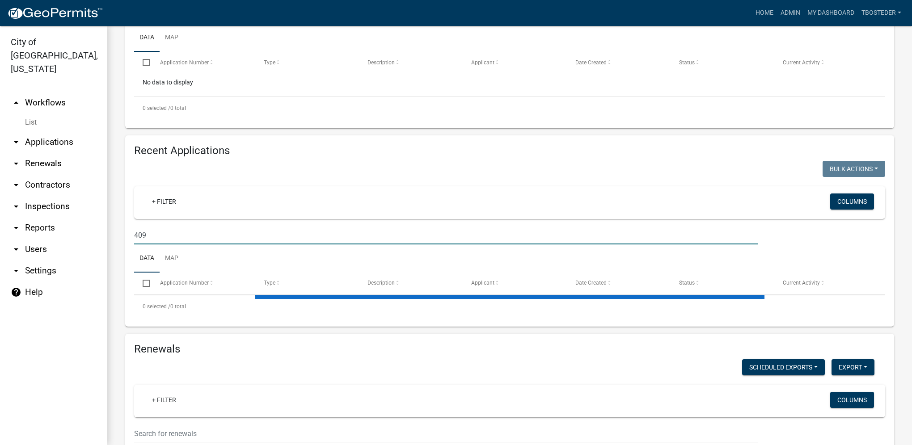
select select "1: 25"
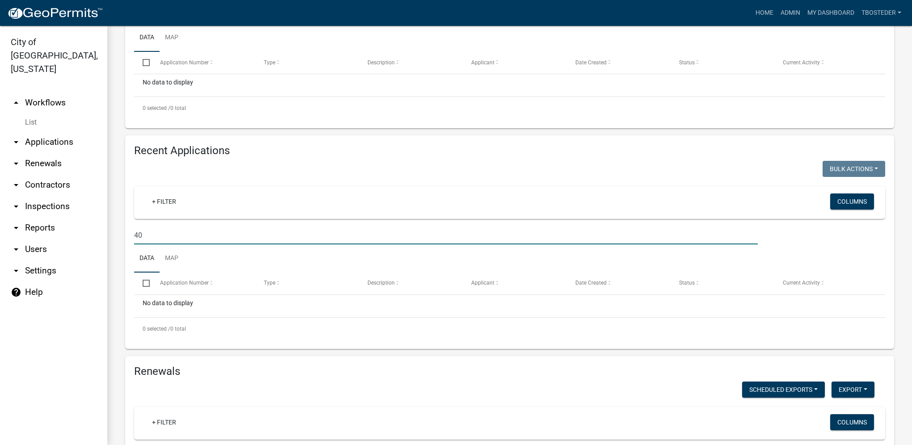
type input "4"
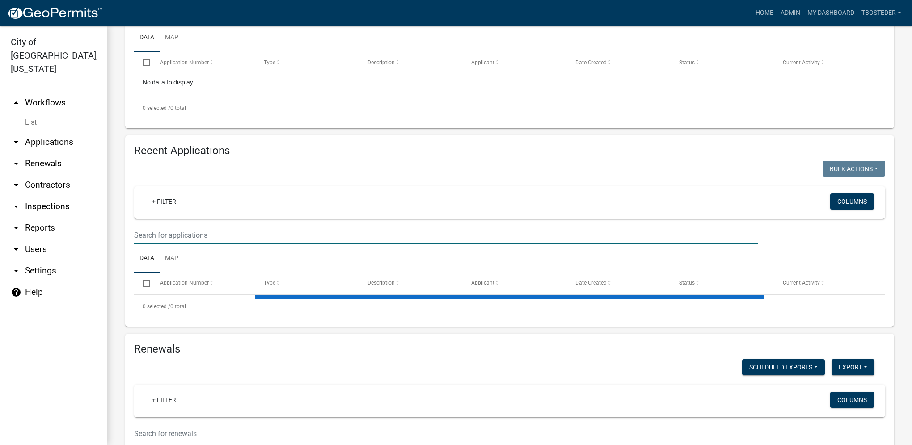
select select "1: 25"
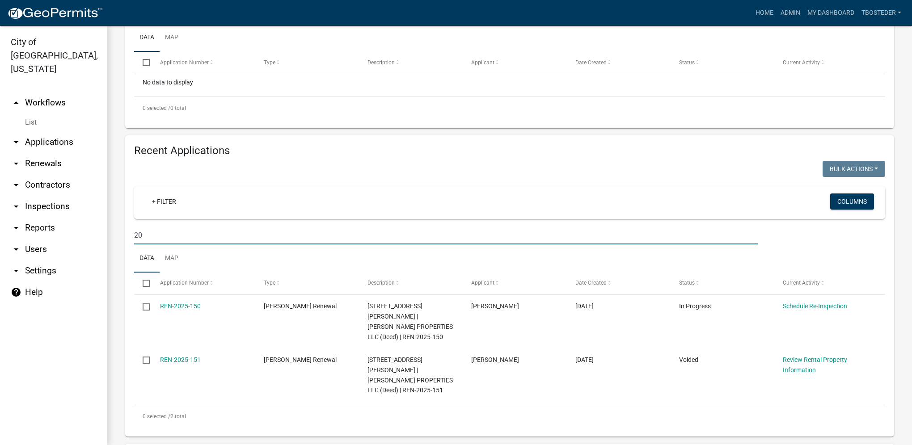
type input "2"
type input "206"
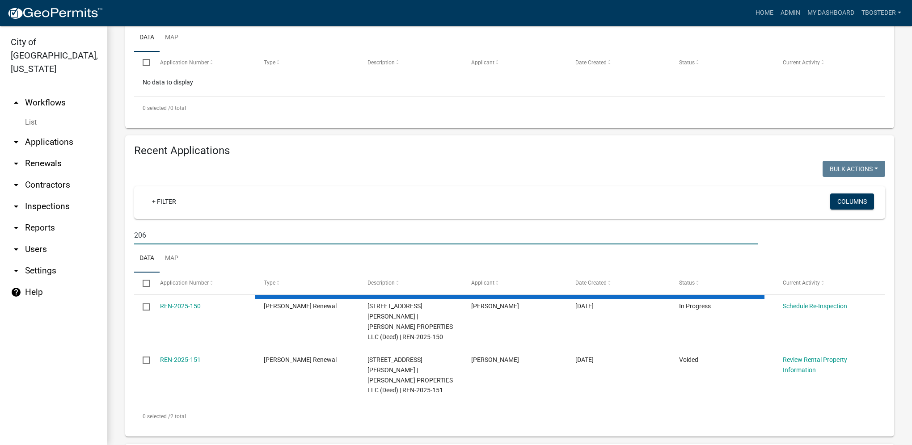
select select "1: 25"
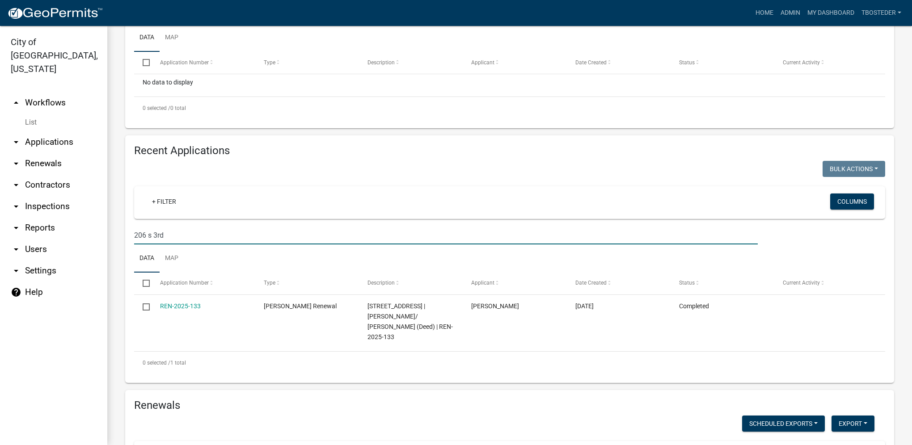
drag, startPoint x: 165, startPoint y: 238, endPoint x: 128, endPoint y: 233, distance: 37.1
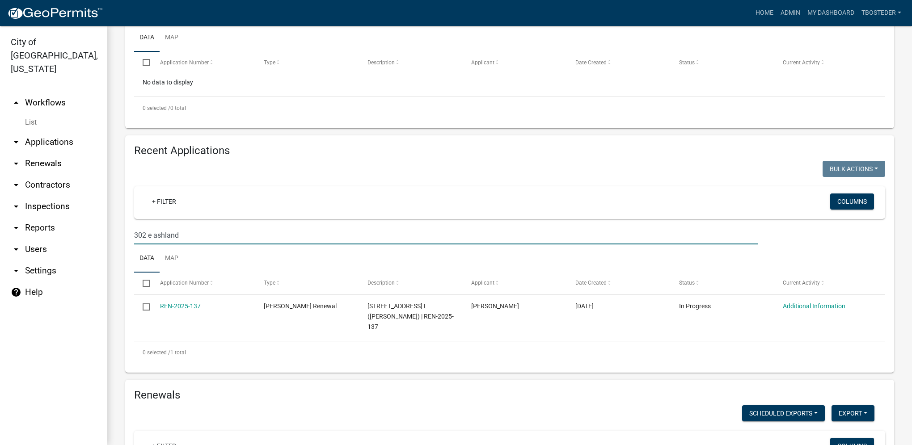
click at [145, 237] on input "302 e ashland" at bounding box center [446, 235] width 624 height 18
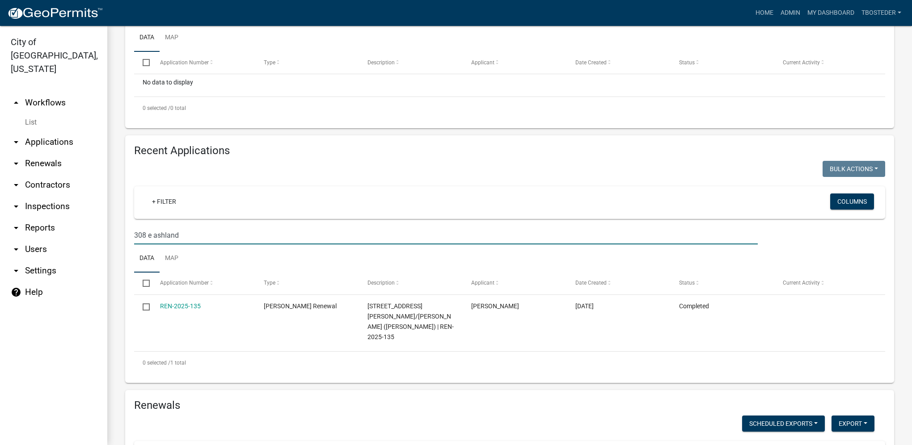
drag, startPoint x: 197, startPoint y: 241, endPoint x: 111, endPoint y: 215, distance: 89.7
click at [122, 226] on div "Recent Applications Bulk Actions Void Expire Lock Withdraw + Filter Columns 308…" at bounding box center [510, 259] width 783 height 248
drag, startPoint x: 183, startPoint y: 235, endPoint x: 108, endPoint y: 227, distance: 75.5
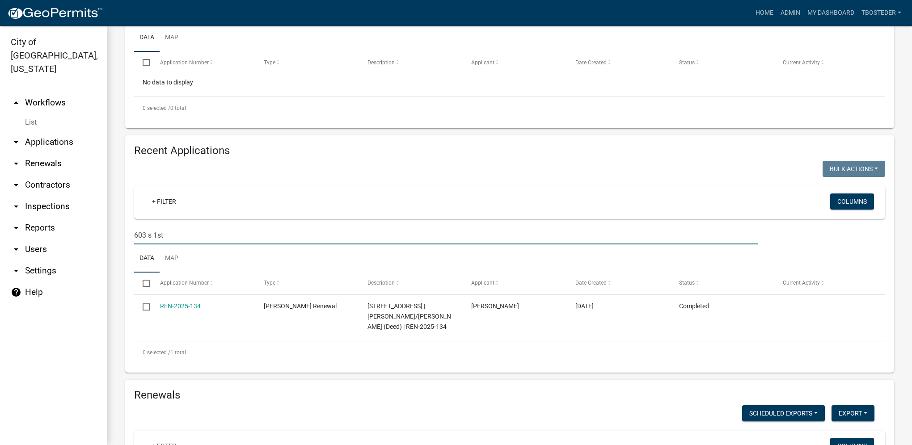
drag, startPoint x: 179, startPoint y: 237, endPoint x: 122, endPoint y: 238, distance: 57.7
click at [122, 238] on div "Recent Applications Bulk Actions Void Expire Lock Withdraw + Filter Columns 603…" at bounding box center [510, 253] width 783 height 237
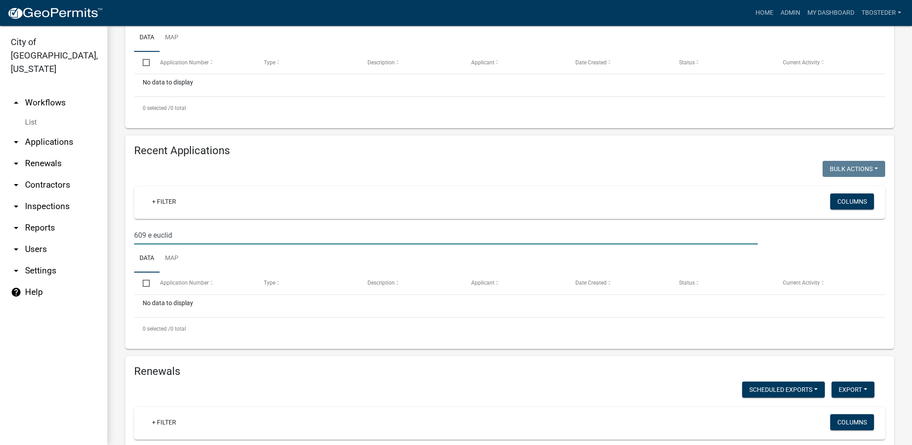
drag, startPoint x: 174, startPoint y: 240, endPoint x: 125, endPoint y: 243, distance: 48.4
click at [127, 244] on div "Recent Applications Bulk Actions Void Expire Lock Withdraw + Filter Columns 609…" at bounding box center [509, 242] width 769 height 214
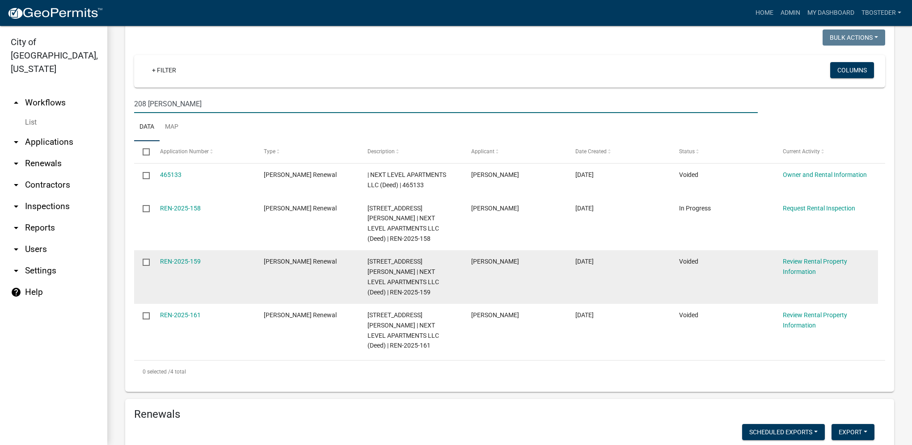
scroll to position [358, 0]
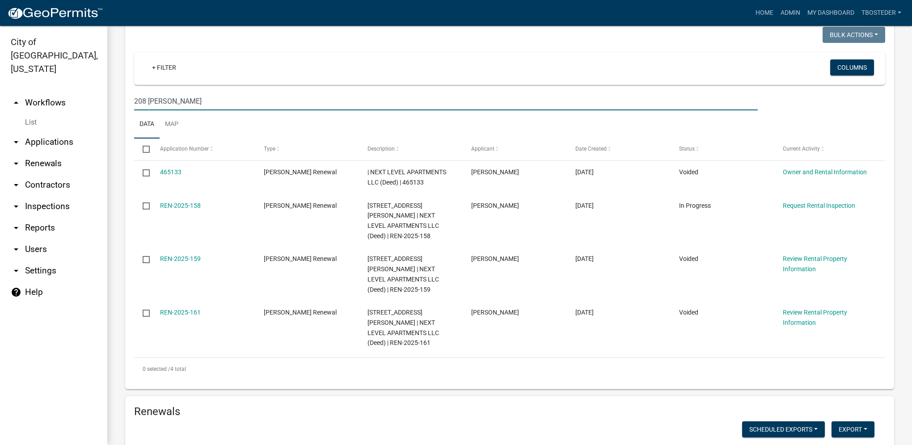
drag, startPoint x: 132, startPoint y: 100, endPoint x: 104, endPoint y: 97, distance: 28.4
click at [104, 97] on div "City of [GEOGRAPHIC_DATA], [US_STATE] arrow_drop_up Workflows List arrow_drop_d…" at bounding box center [456, 235] width 912 height 419
type input "311 s [PERSON_NAME]"
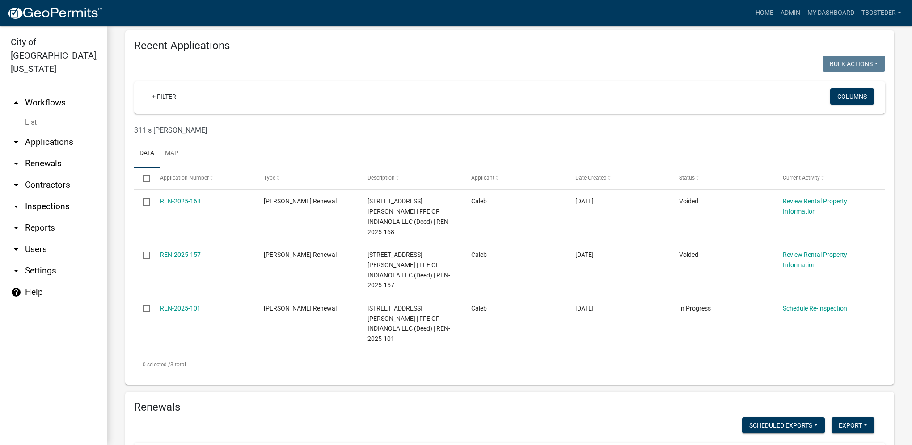
scroll to position [313, 0]
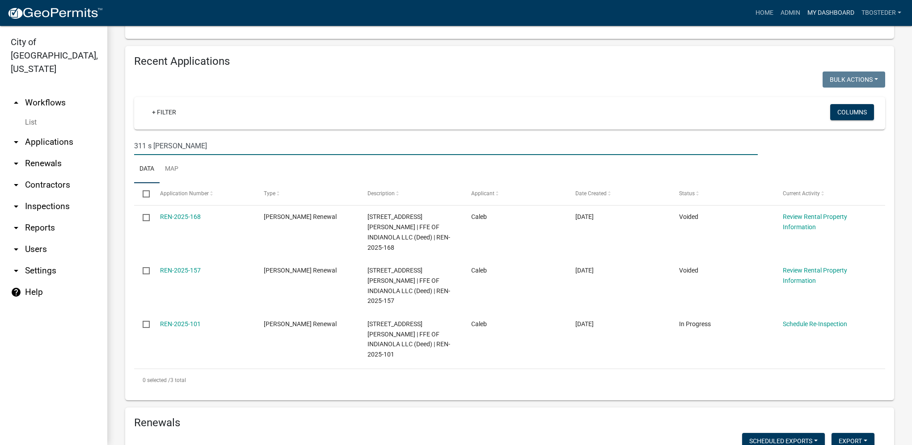
click at [847, 12] on link "My Dashboard" at bounding box center [831, 12] width 54 height 17
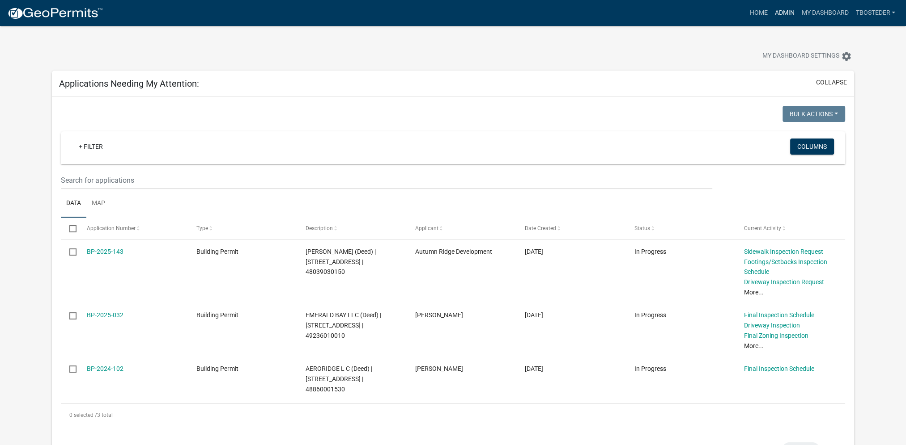
click at [775, 15] on link "Admin" at bounding box center [784, 12] width 27 height 17
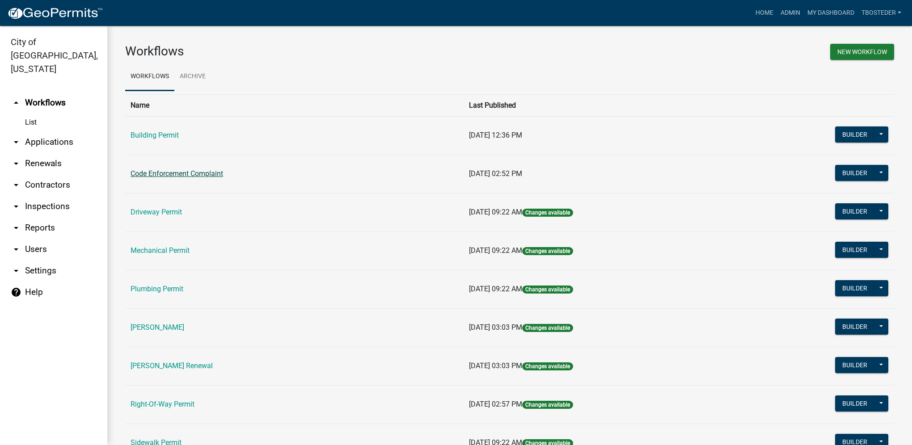
click at [220, 173] on link "Code Enforcement Complaint" at bounding box center [177, 173] width 93 height 8
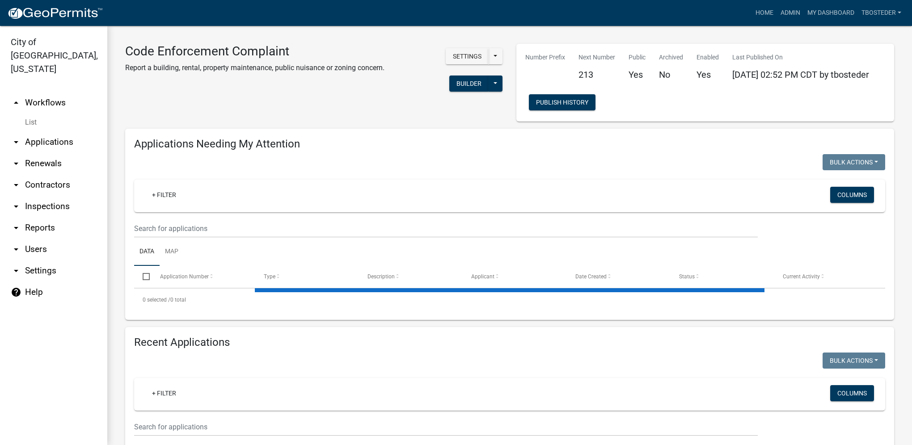
select select "1: 25"
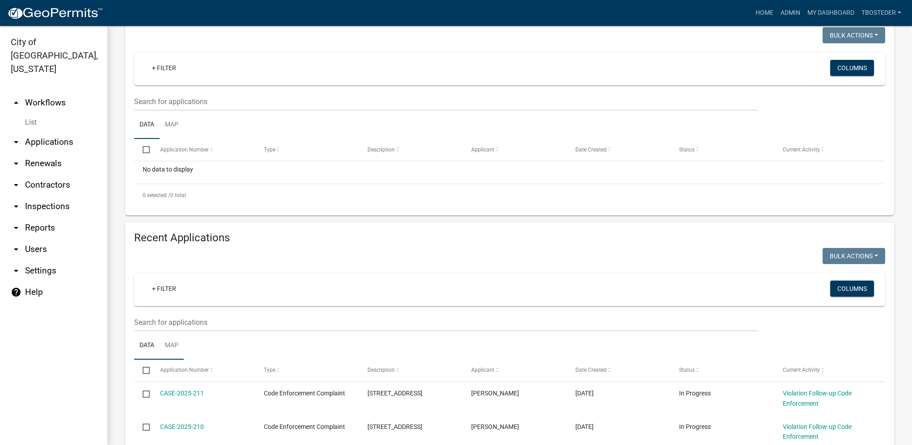
scroll to position [134, 0]
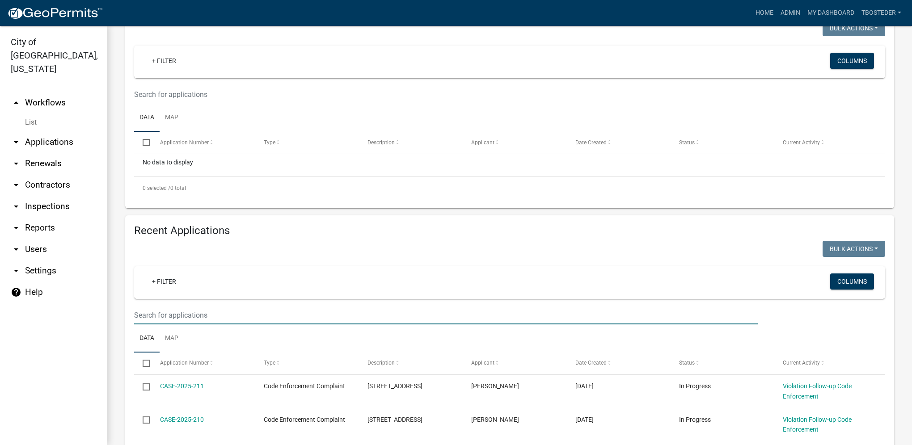
click at [156, 324] on input "text" at bounding box center [446, 315] width 624 height 18
type input "105 w 4th"
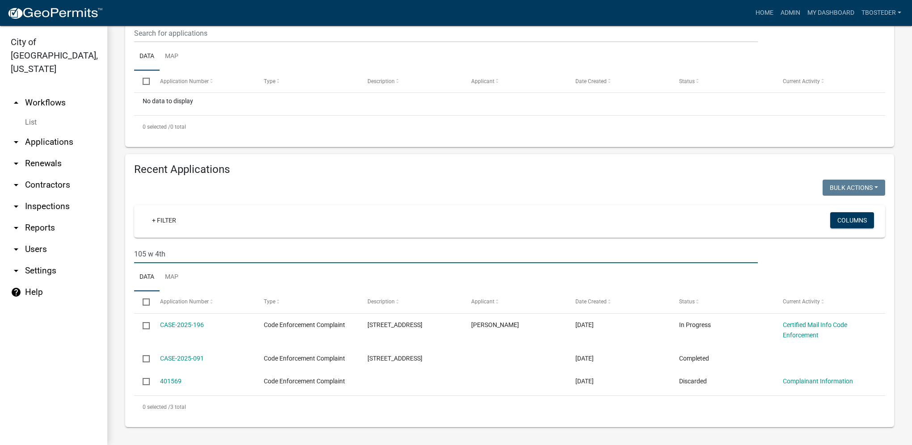
scroll to position [197, 0]
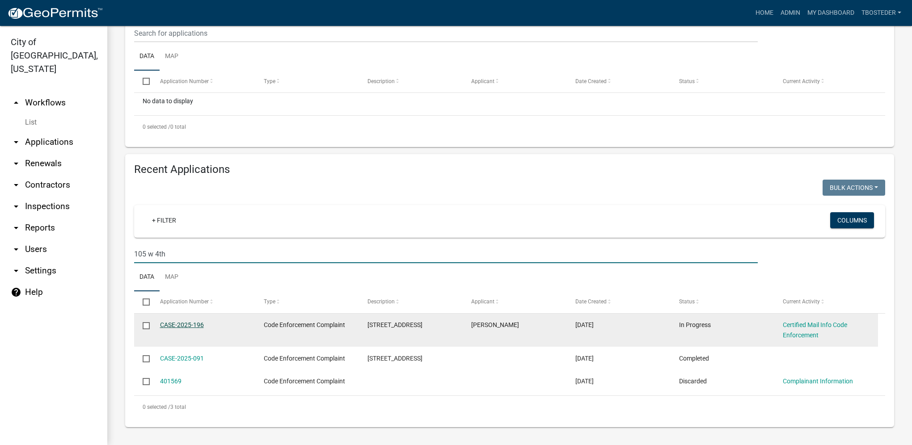
click at [201, 324] on link "CASE-2025-196" at bounding box center [182, 325] width 44 height 7
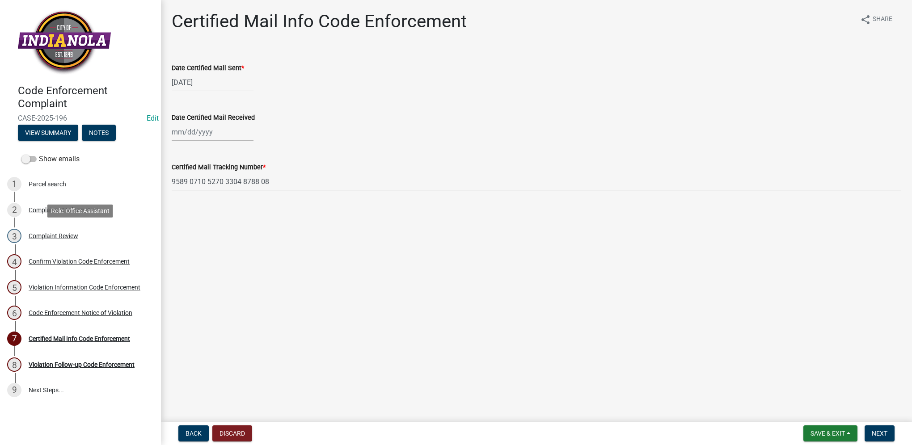
click at [70, 238] on div "Complaint Review" at bounding box center [54, 236] width 50 height 6
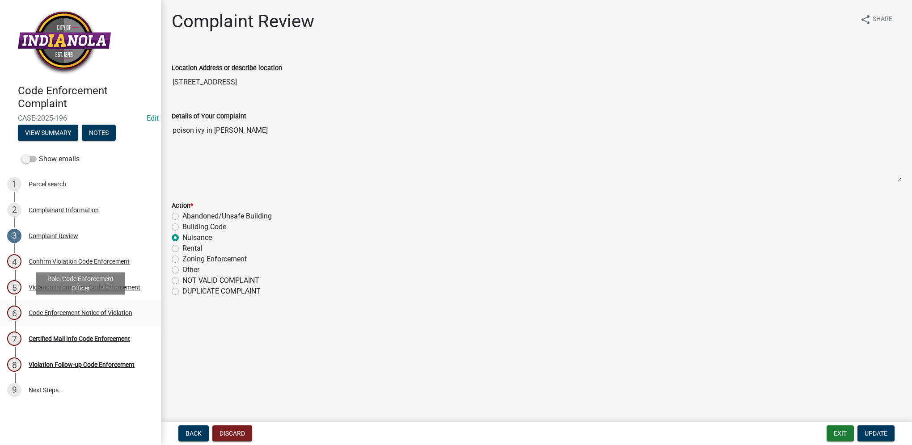
click at [109, 312] on div "Code Enforcement Notice of Violation" at bounding box center [81, 313] width 104 height 6
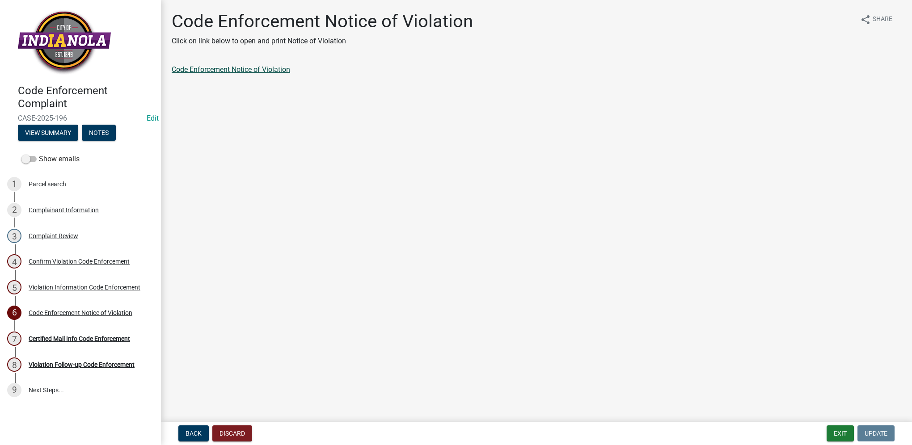
click at [279, 71] on link "Code Enforcement Notice of Violation" at bounding box center [231, 69] width 119 height 8
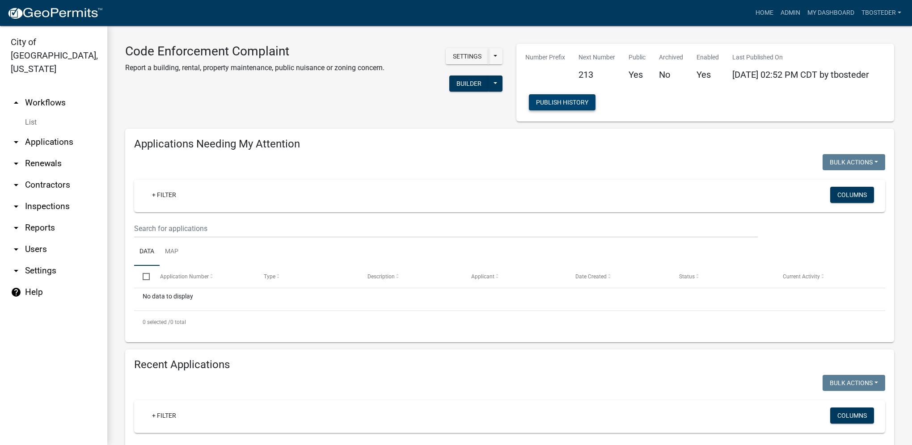
select select "1: 25"
click at [819, 12] on link "My Dashboard" at bounding box center [831, 12] width 54 height 17
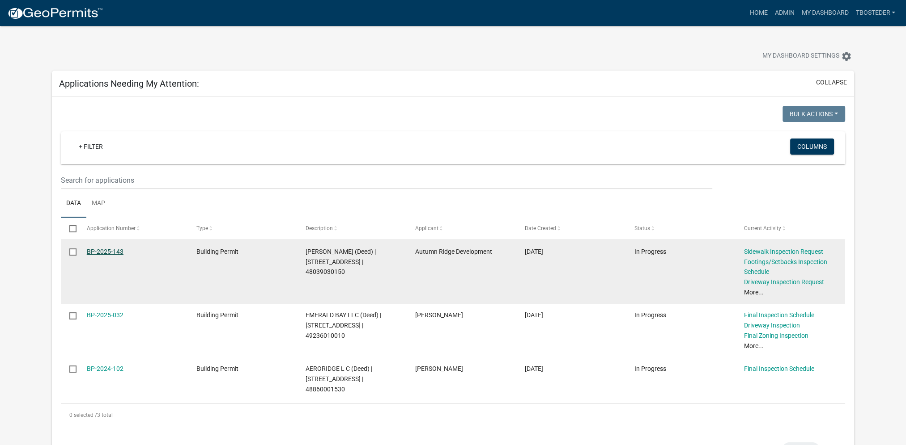
click at [119, 249] on link "BP-2025-143" at bounding box center [105, 251] width 37 height 7
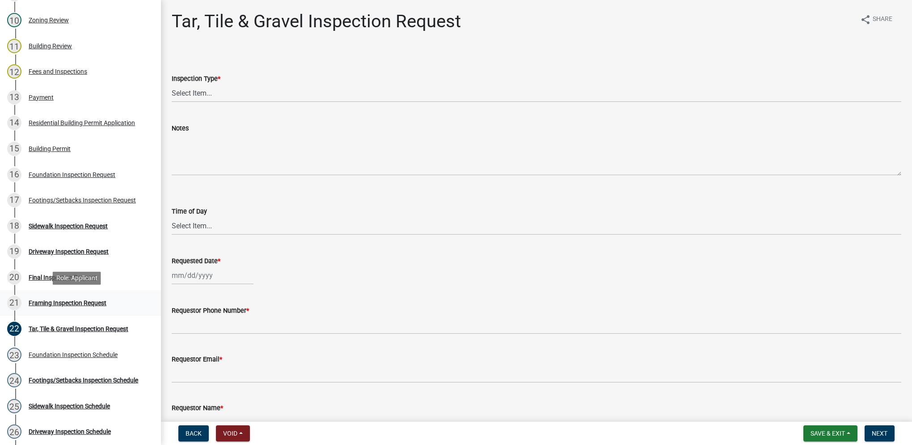
scroll to position [402, 0]
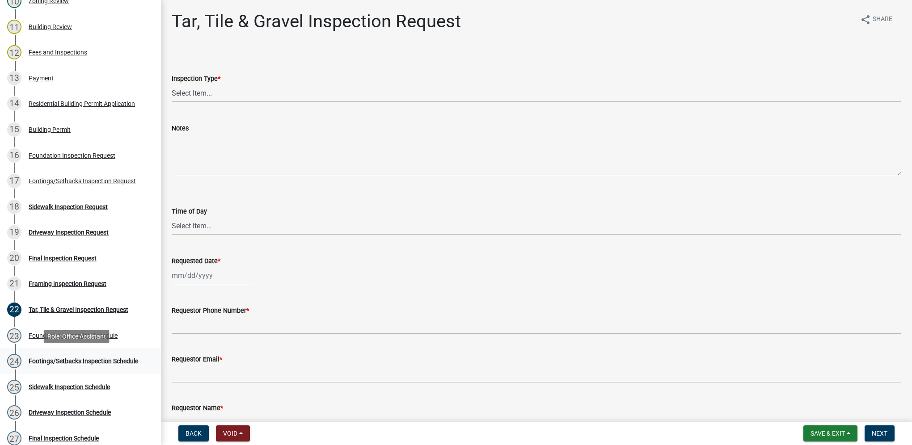
click at [104, 361] on div "Footings/Setbacks Inspection Schedule" at bounding box center [84, 361] width 110 height 6
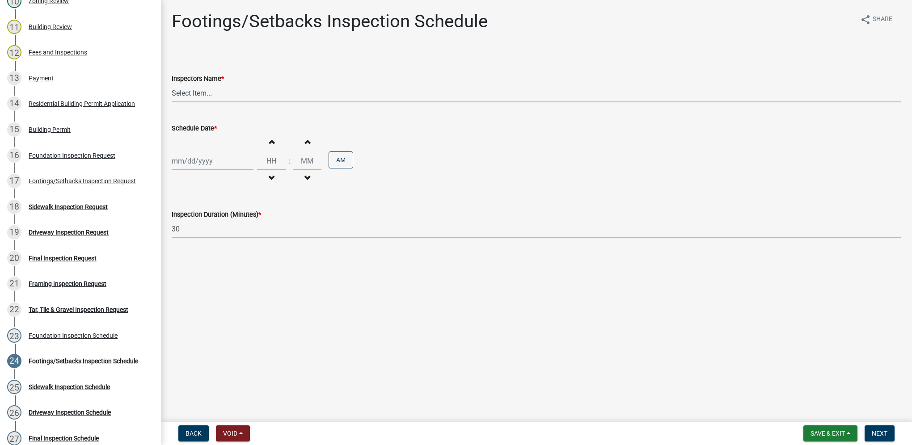
drag, startPoint x: 181, startPoint y: 97, endPoint x: 181, endPoint y: 102, distance: 5.8
click at [181, 97] on select "Select Item... [DEMOGRAPHIC_DATA] (Indianola Other Inspector) T. Little ([PERSO…" at bounding box center [537, 93] width 730 height 18
select select "27b8dde7-9ed4-44e4-ae8e-5969b60be3e6"
click at [172, 84] on select "Select Item... [DEMOGRAPHIC_DATA] (Indianola Other Inspector) T. Little ([PERSO…" at bounding box center [537, 93] width 730 height 18
select select "9"
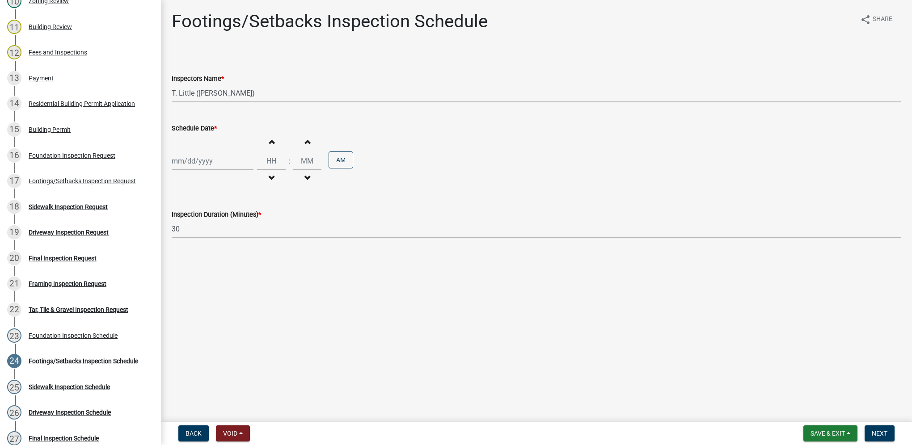
select select "2025"
click at [192, 166] on div "[PERSON_NAME] Feb Mar Apr [PERSON_NAME][DATE] Oct Nov [DATE] 1526 1527 1528 152…" at bounding box center [213, 161] width 82 height 18
click at [236, 213] on div "5" at bounding box center [238, 209] width 14 height 14
type input "[DATE]"
click at [264, 158] on input "Hours" at bounding box center [271, 161] width 29 height 18
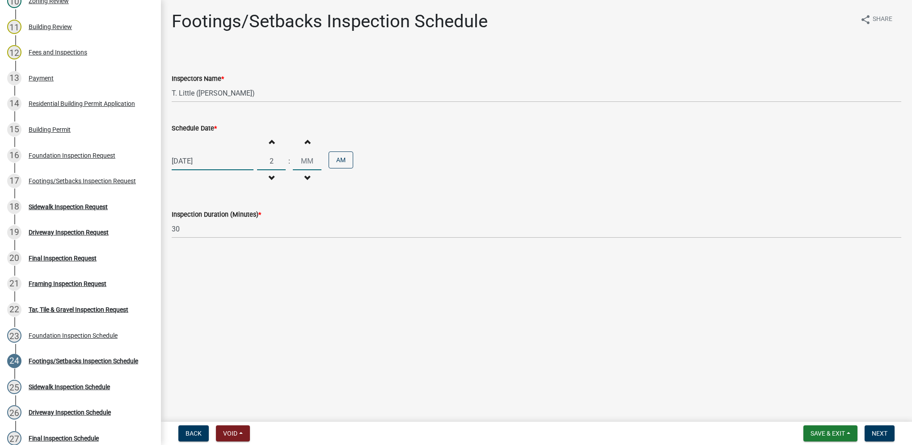
type input "02"
type input "00"
click at [337, 163] on button "AM" at bounding box center [341, 160] width 25 height 17
click at [881, 434] on span "Next" at bounding box center [880, 433] width 16 height 7
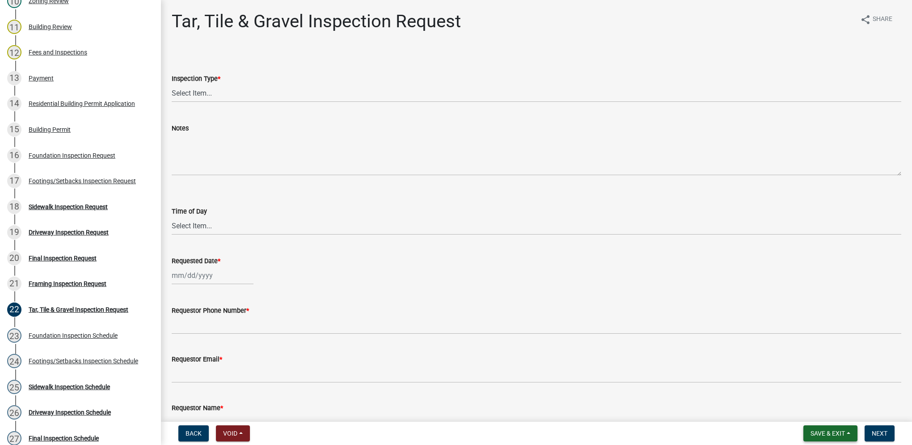
click at [846, 433] on button "Save & Exit" at bounding box center [831, 434] width 54 height 16
click at [848, 421] on button "Save & Exit" at bounding box center [822, 410] width 72 height 21
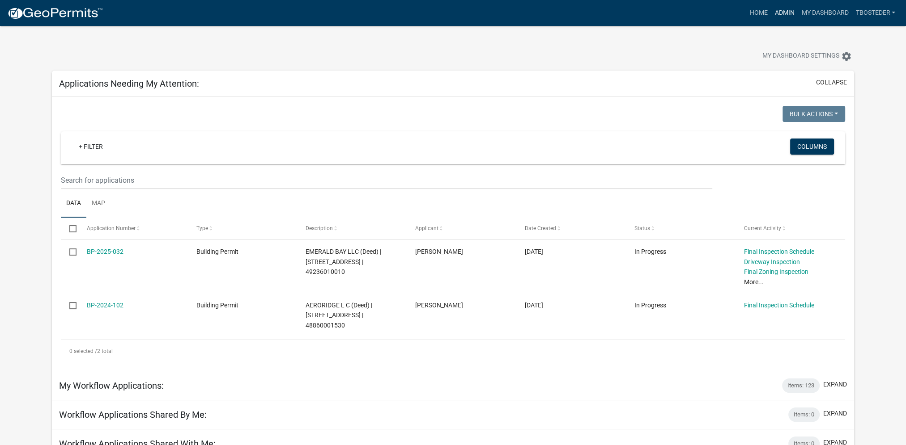
click at [785, 11] on link "Admin" at bounding box center [784, 12] width 27 height 17
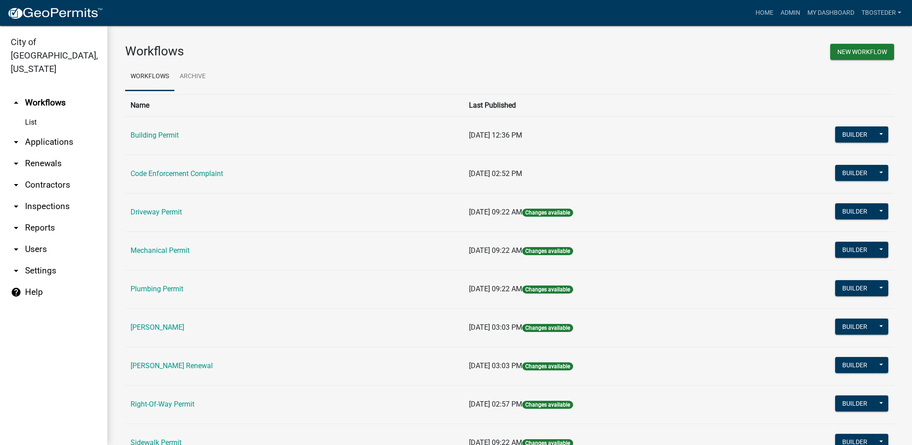
click at [158, 130] on td "Building Permit" at bounding box center [294, 135] width 339 height 38
click at [158, 135] on link "Building Permit" at bounding box center [155, 135] width 48 height 8
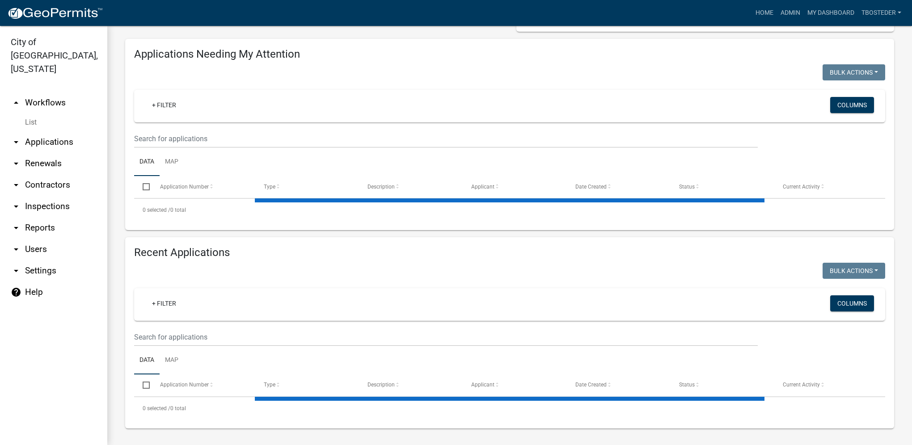
scroll to position [93, 0]
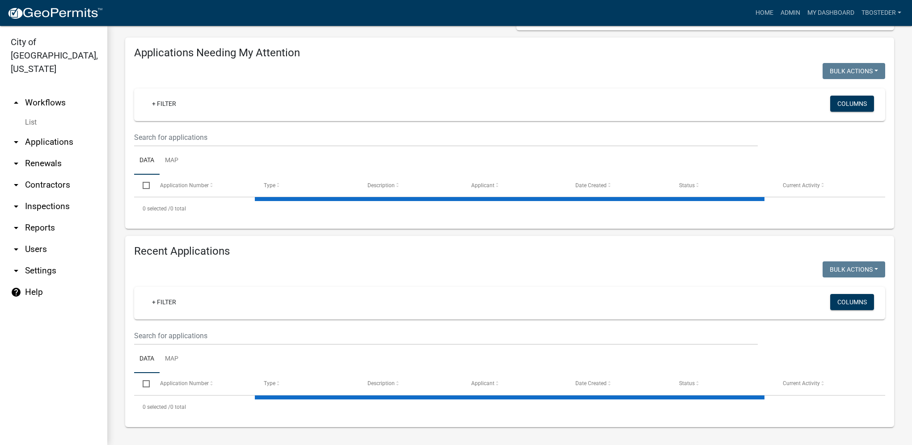
select select "1: 25"
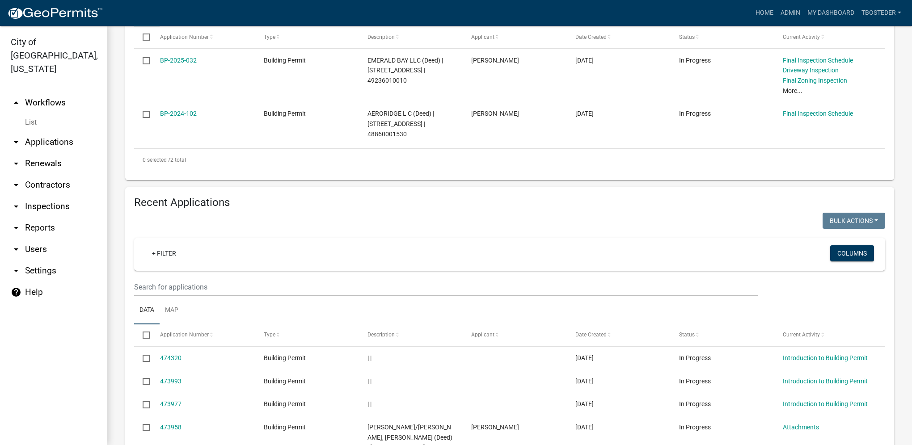
scroll to position [268, 0]
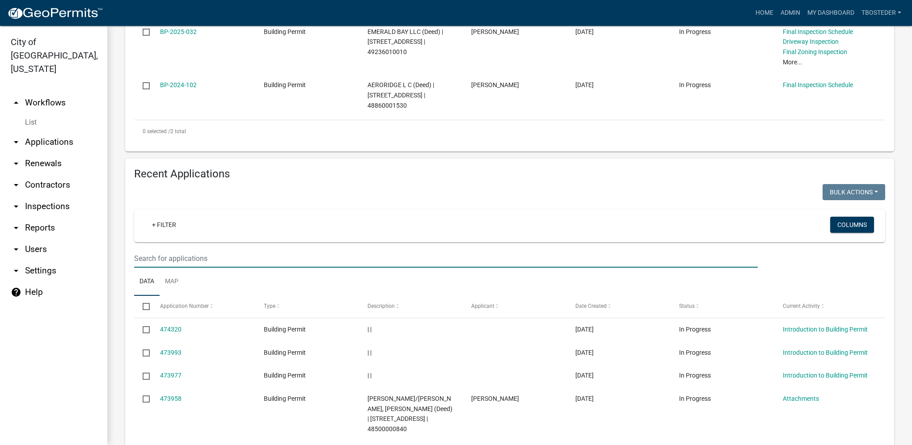
click at [214, 266] on input "text" at bounding box center [446, 259] width 624 height 18
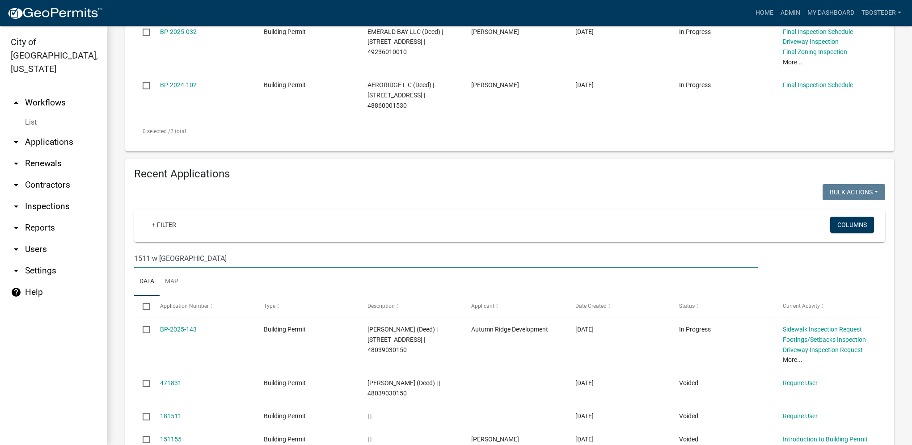
type input "1511 w [GEOGRAPHIC_DATA]"
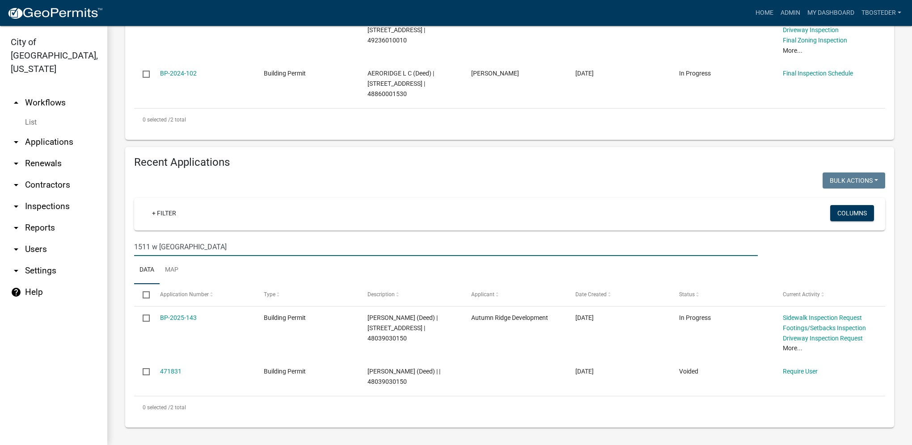
scroll to position [282, 0]
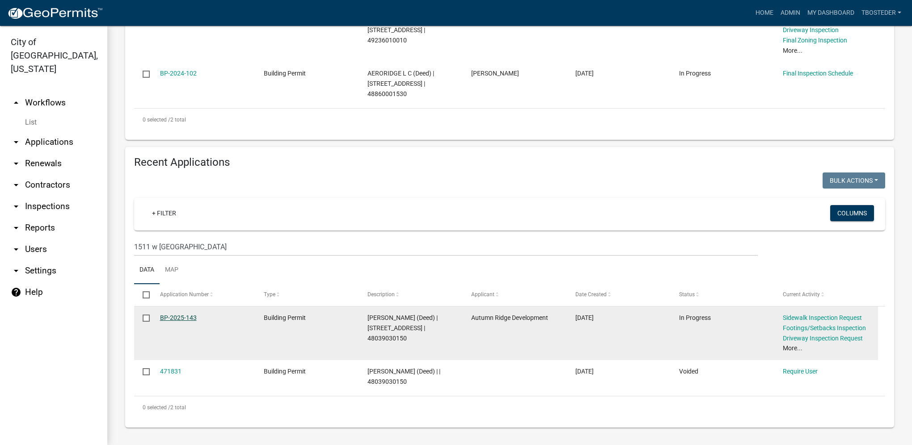
click at [182, 320] on link "BP-2025-143" at bounding box center [178, 317] width 37 height 7
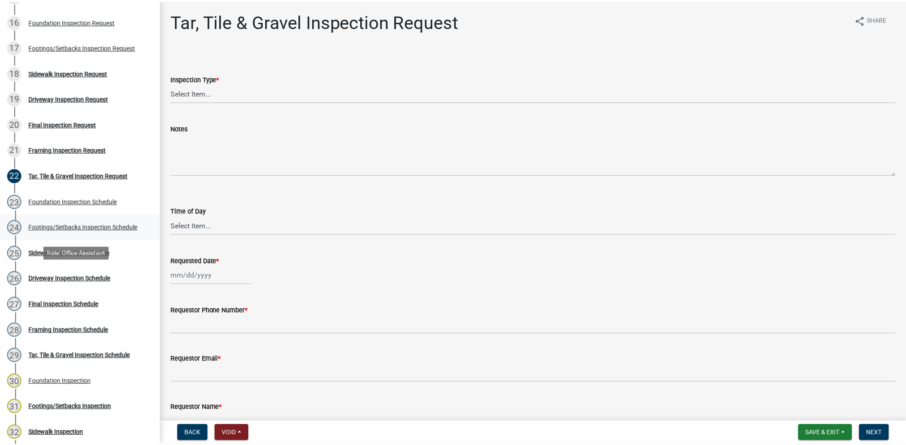
scroll to position [581, 0]
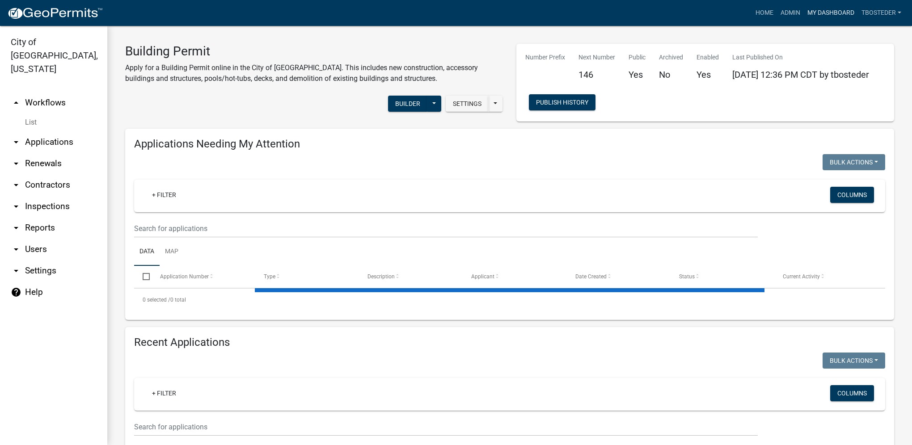
click at [817, 16] on link "My Dashboard" at bounding box center [831, 12] width 54 height 17
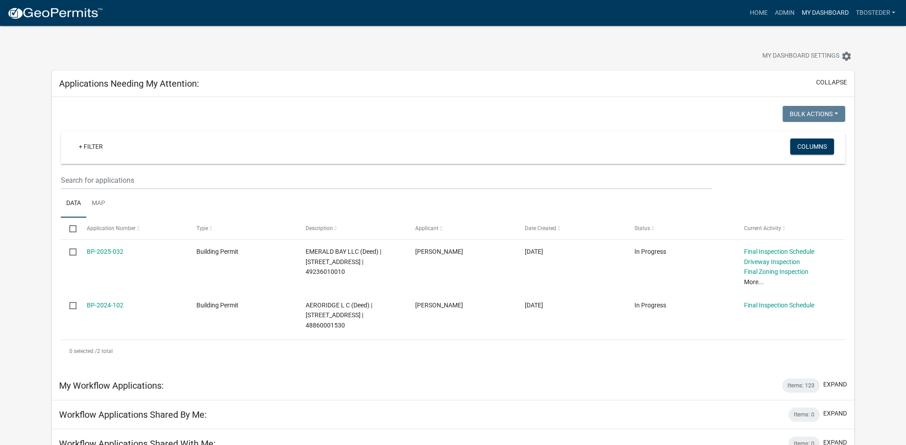
click at [826, 21] on link "My Dashboard" at bounding box center [824, 12] width 54 height 17
